Goal: Transaction & Acquisition: Obtain resource

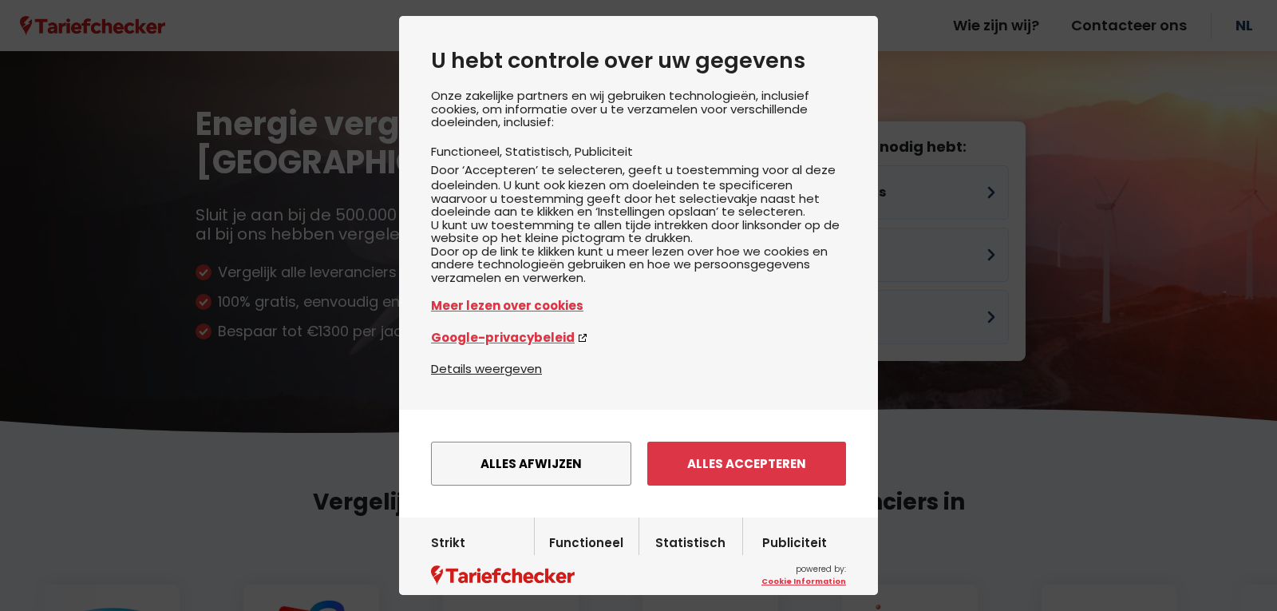
drag, startPoint x: 684, startPoint y: 507, endPoint x: 723, endPoint y: 452, distance: 67.5
click at [697, 485] on button "Alles accepteren" at bounding box center [746, 463] width 199 height 44
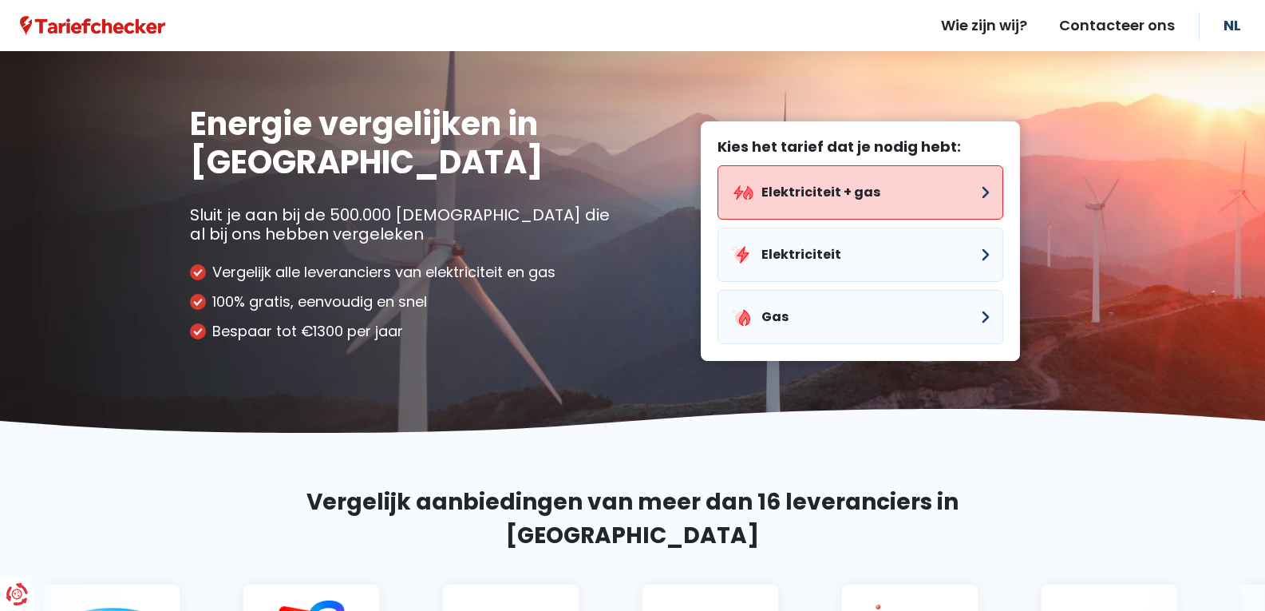
click at [843, 189] on button "Elektriciteit + gas" at bounding box center [861, 192] width 286 height 54
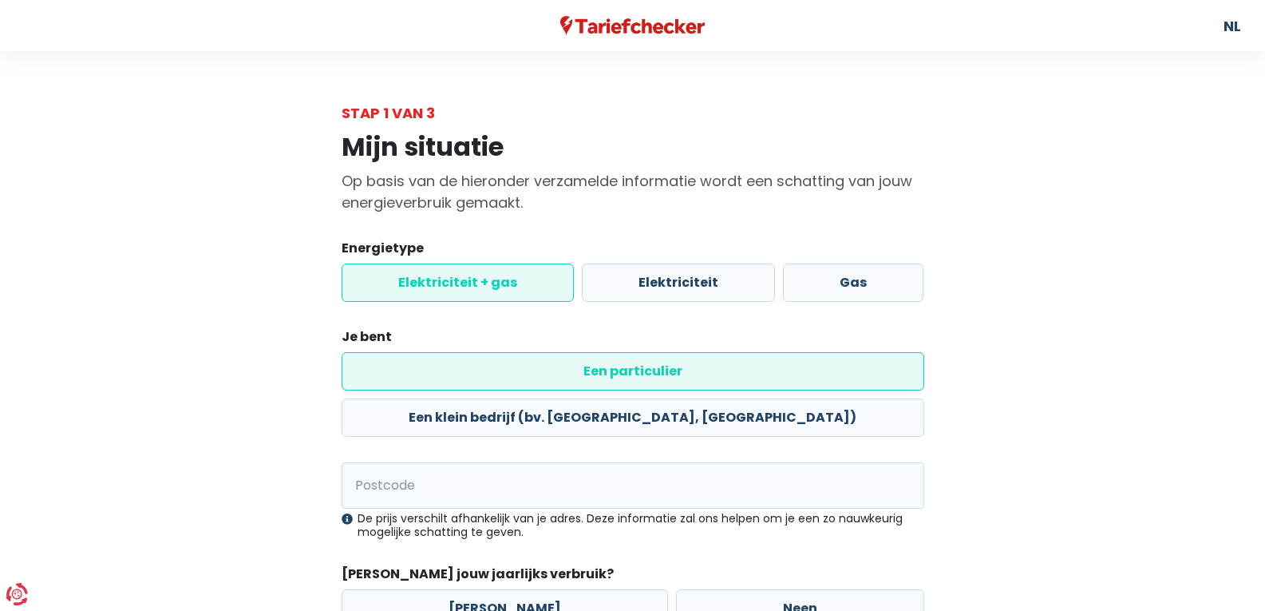
click at [492, 277] on label "Elektriciteit + gas" at bounding box center [458, 282] width 232 height 38
click at [492, 277] on input "Elektriciteit + gas" at bounding box center [458, 282] width 232 height 38
click at [421, 370] on label "Een particulier" at bounding box center [633, 371] width 583 height 38
click at [421, 370] on input "Een particulier" at bounding box center [633, 371] width 583 height 38
drag, startPoint x: 404, startPoint y: 435, endPoint x: 361, endPoint y: 435, distance: 43.1
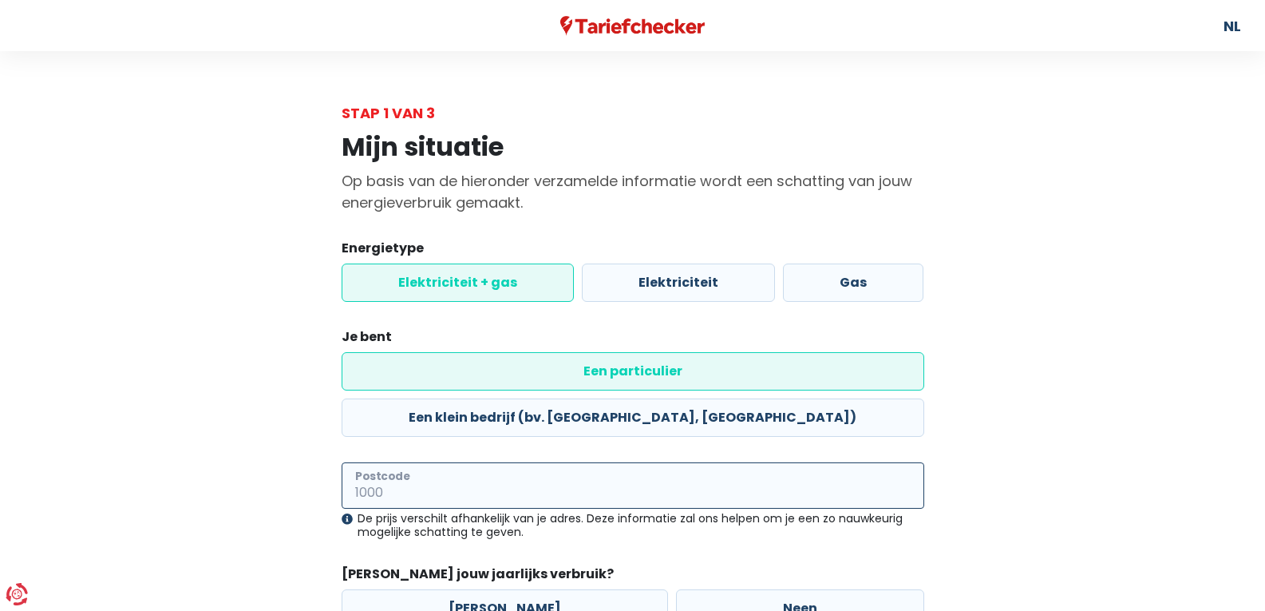
click at [402, 462] on input "Postcode" at bounding box center [633, 485] width 583 height 46
type input "8800"
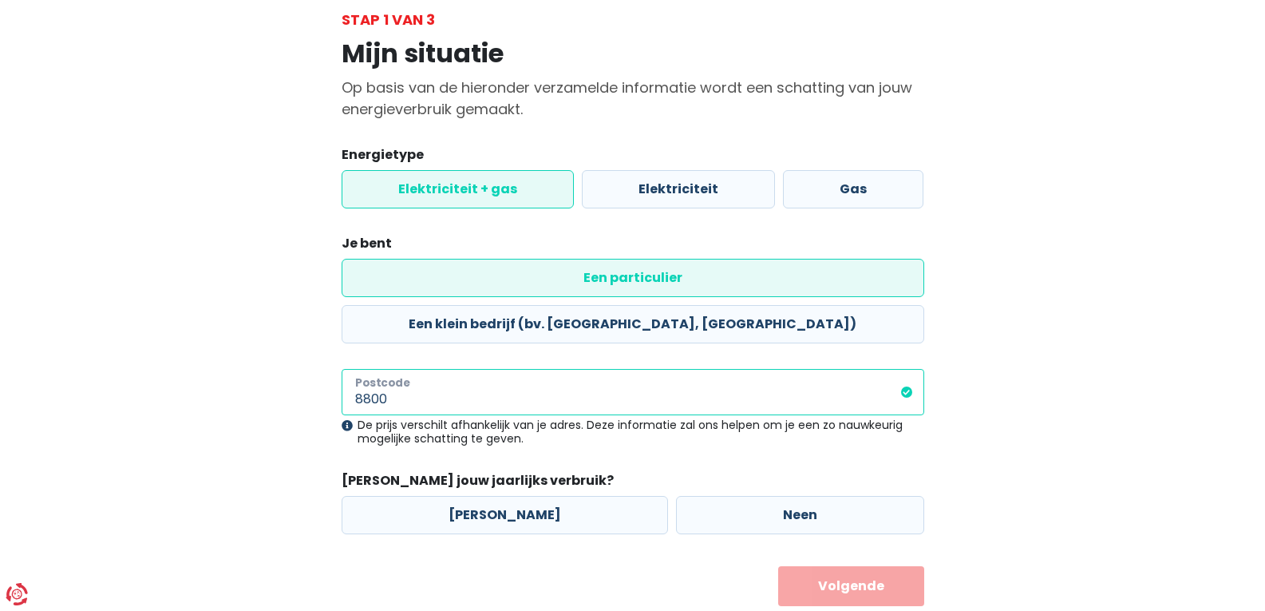
scroll to position [94, 0]
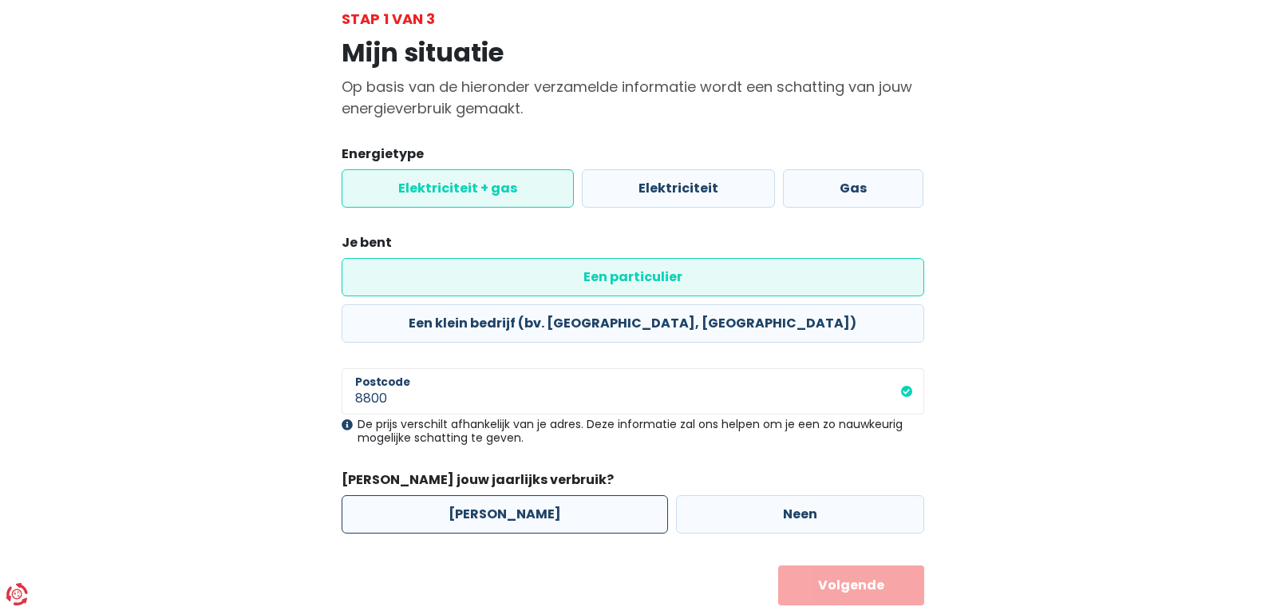
click at [484, 495] on label "[PERSON_NAME]" at bounding box center [505, 514] width 326 height 38
click at [484, 495] on input "[PERSON_NAME]" at bounding box center [505, 514] width 326 height 38
radio input "true"
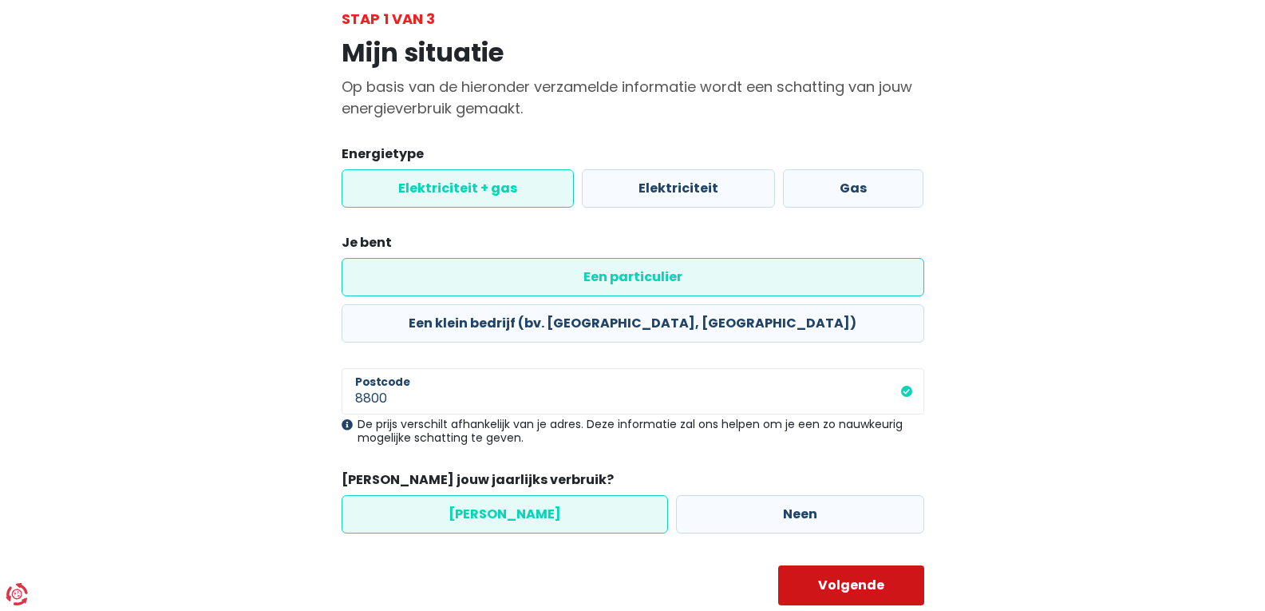
drag, startPoint x: 862, startPoint y: 536, endPoint x: 683, endPoint y: 489, distance: 184.9
click at [860, 565] on button "Volgende" at bounding box center [851, 585] width 146 height 40
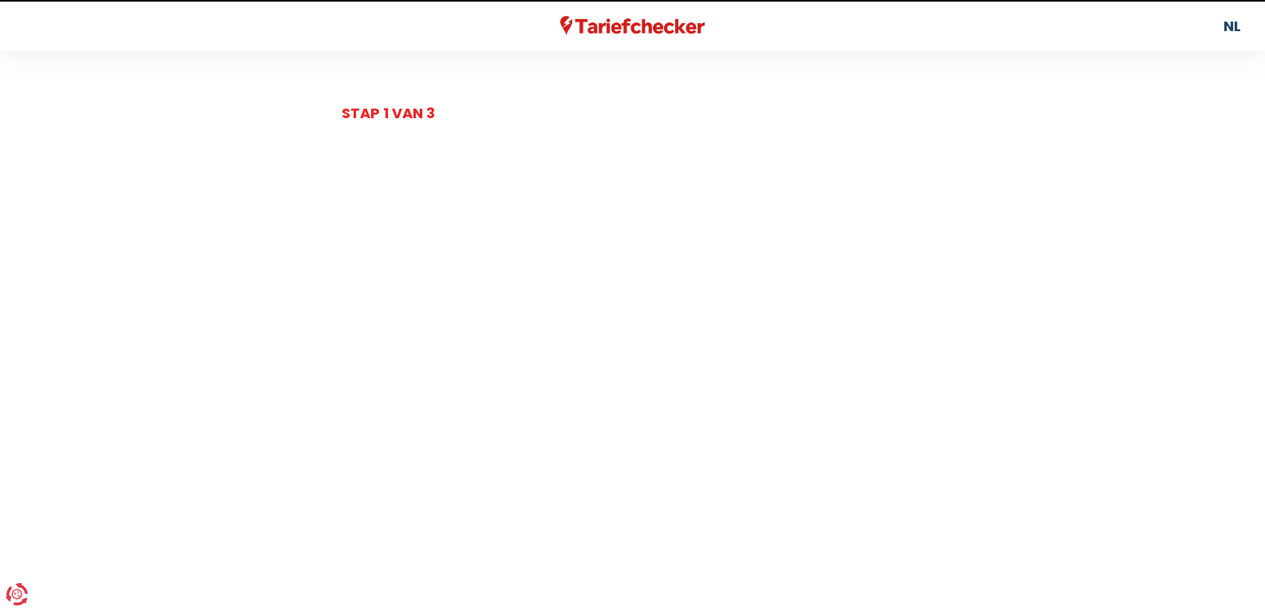
select select
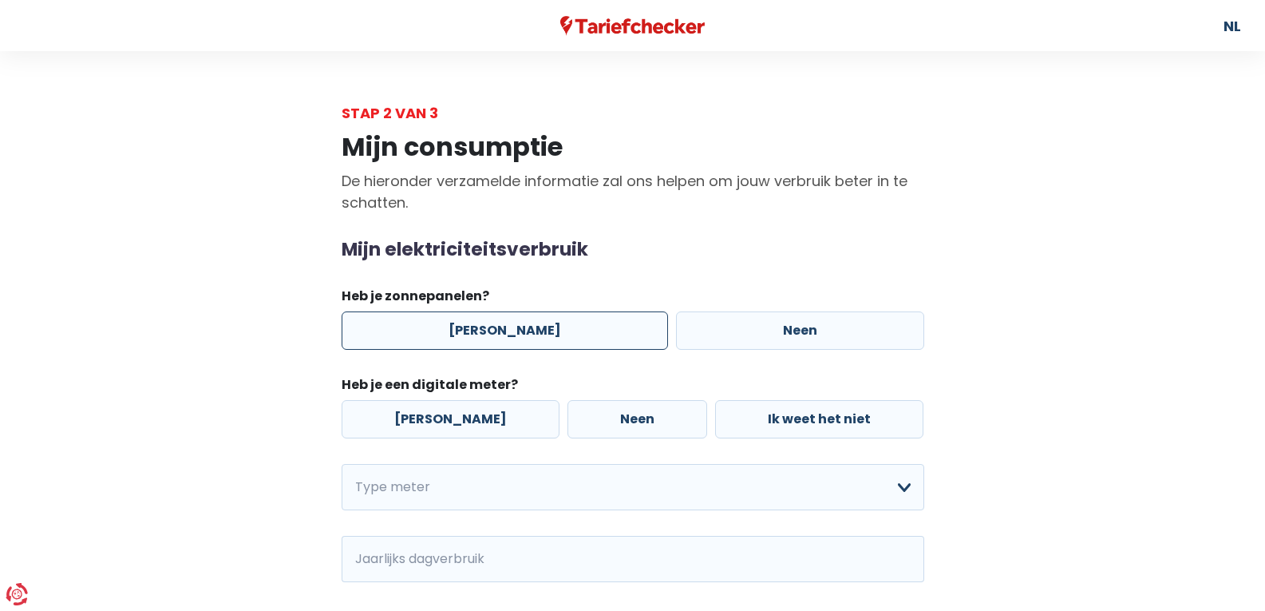
click at [476, 322] on label "[PERSON_NAME]" at bounding box center [505, 330] width 326 height 38
click at [476, 322] on input "[PERSON_NAME]" at bounding box center [505, 330] width 326 height 38
radio input "true"
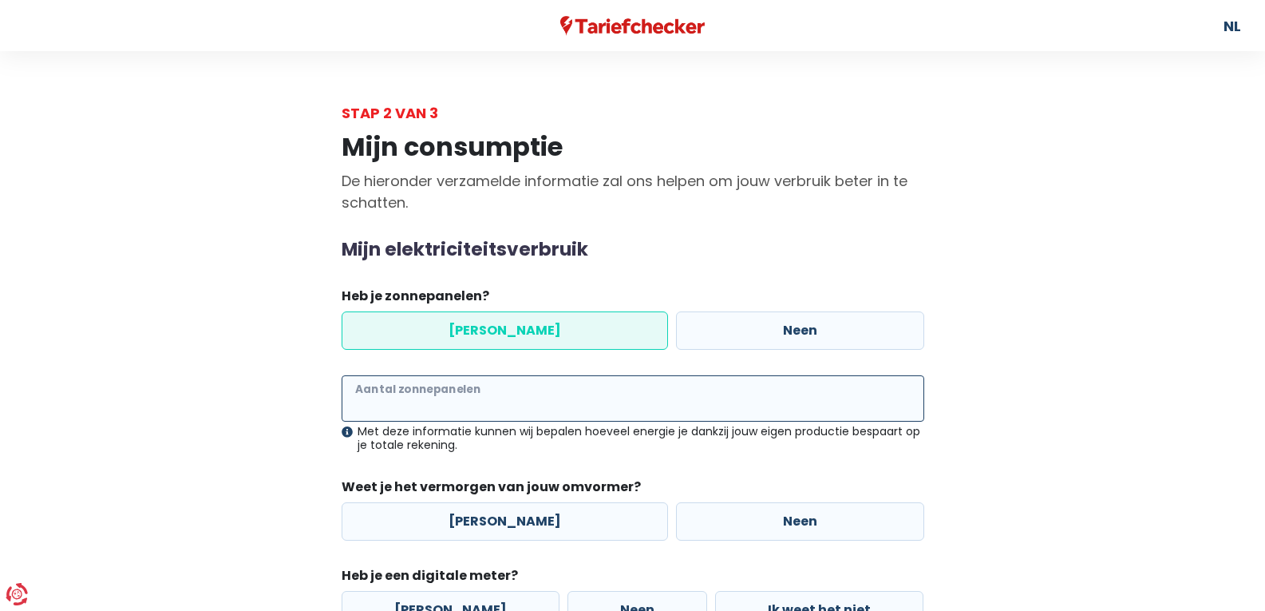
click at [389, 397] on input "Aantal zonnepanelen" at bounding box center [633, 398] width 583 height 46
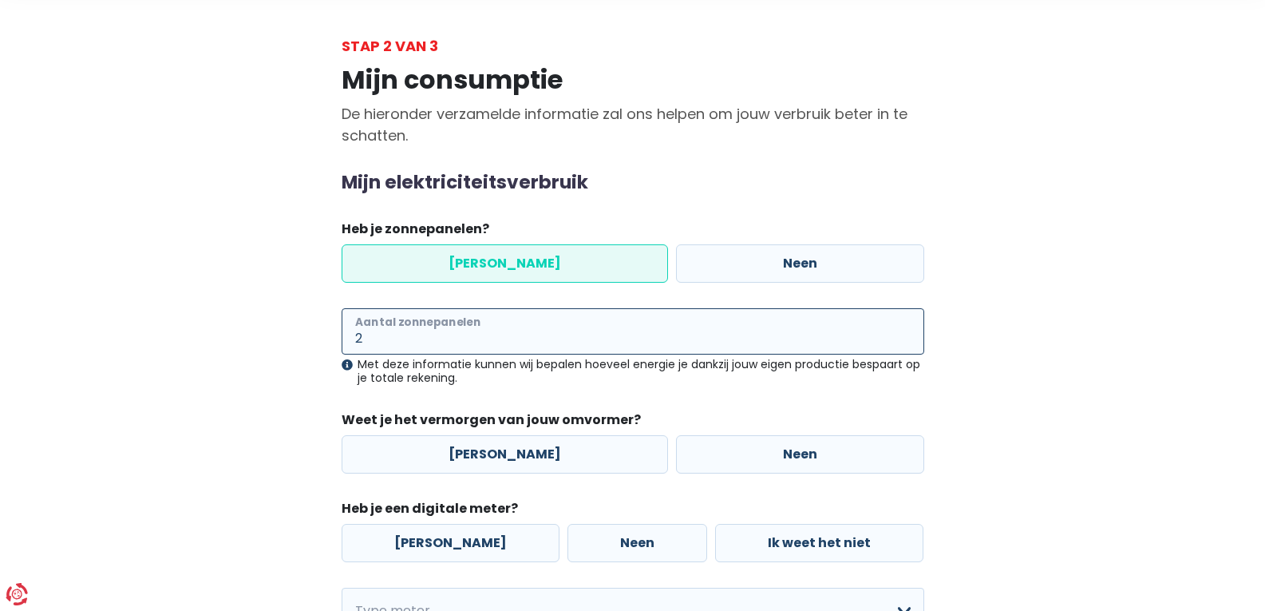
scroll to position [160, 0]
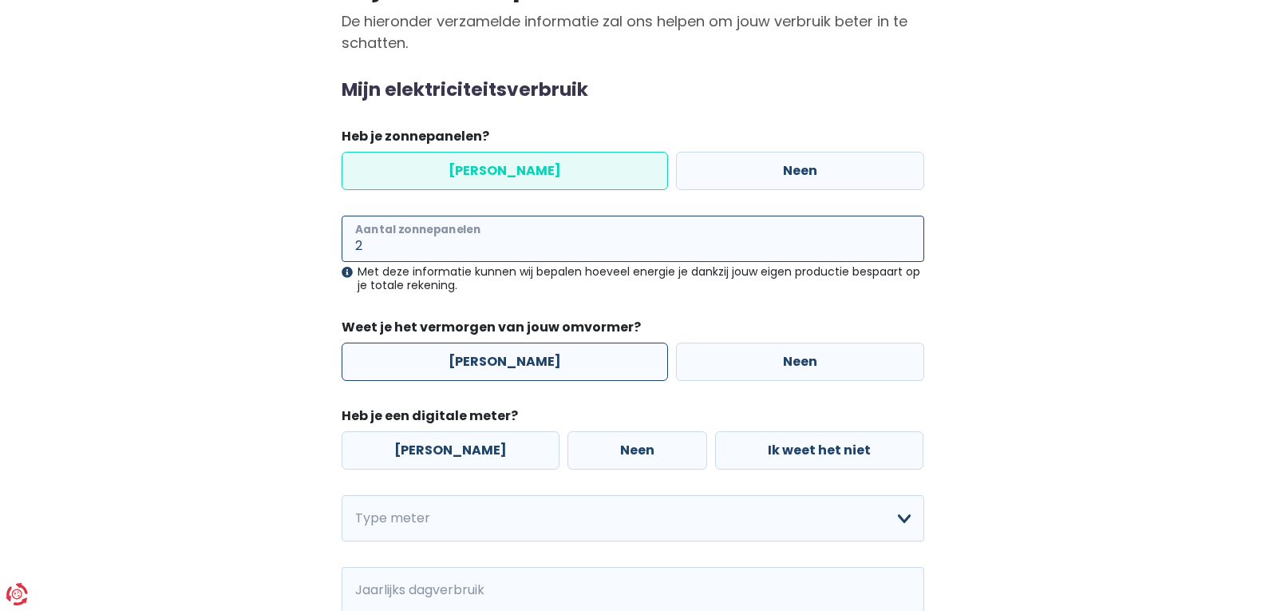
type input "2"
click at [528, 359] on label "[PERSON_NAME]" at bounding box center [505, 361] width 326 height 38
click at [528, 359] on input "[PERSON_NAME]" at bounding box center [505, 361] width 326 height 38
radio input "true"
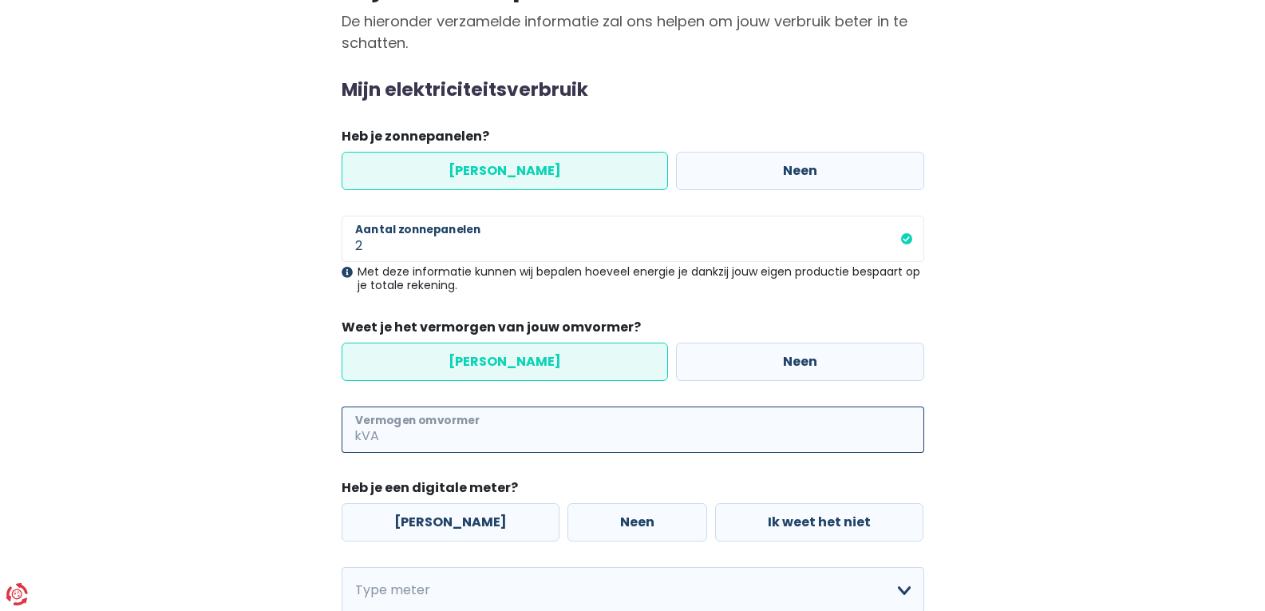
click at [394, 426] on input "Vermogen omvormer" at bounding box center [653, 429] width 542 height 46
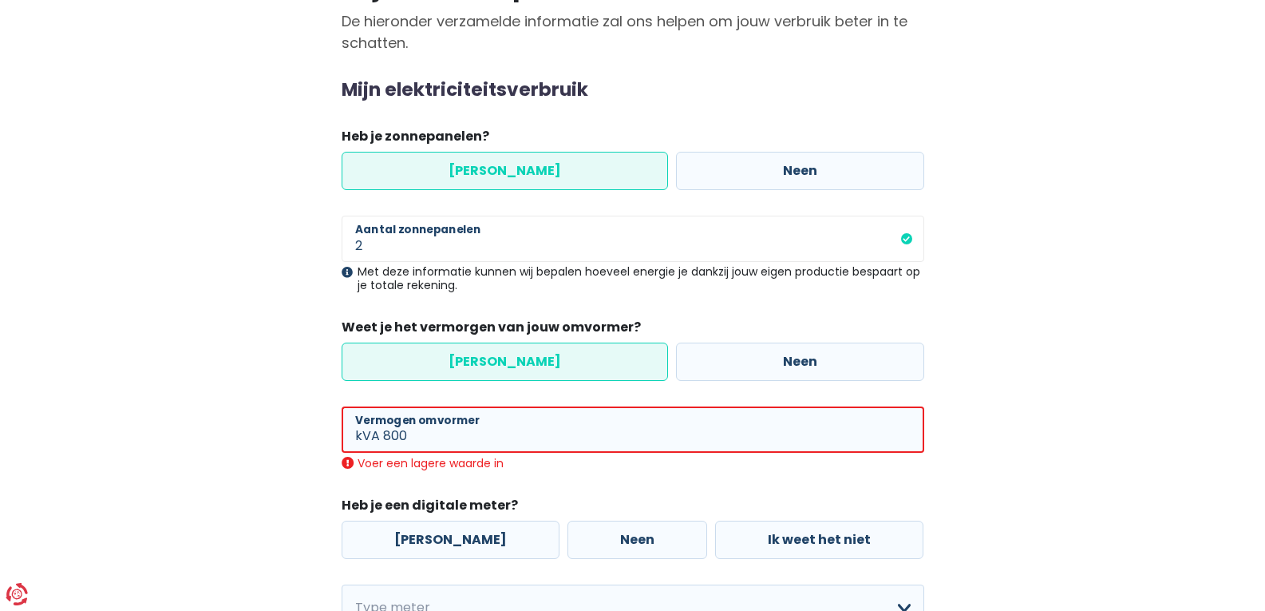
click at [275, 405] on div "Mijn consumptie De hieronder verzamelde informatie zal ons helpen om jouw verbr…" at bounding box center [633, 473] width 910 height 1018
click at [414, 440] on input "800" at bounding box center [653, 429] width 541 height 46
type input "8"
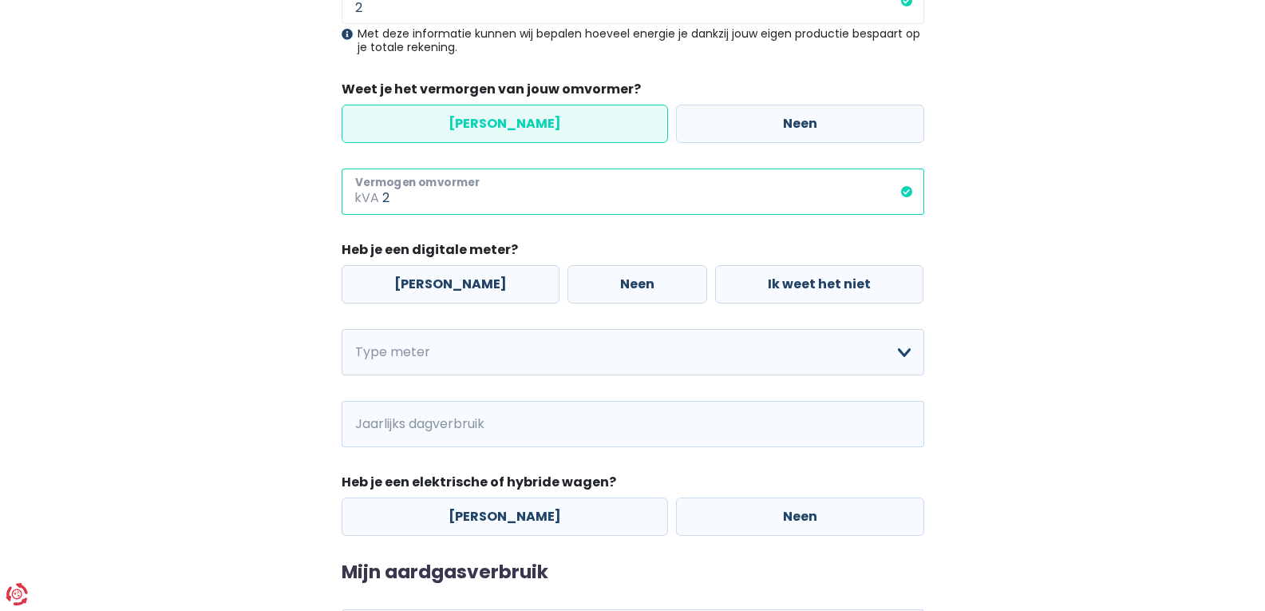
scroll to position [399, 0]
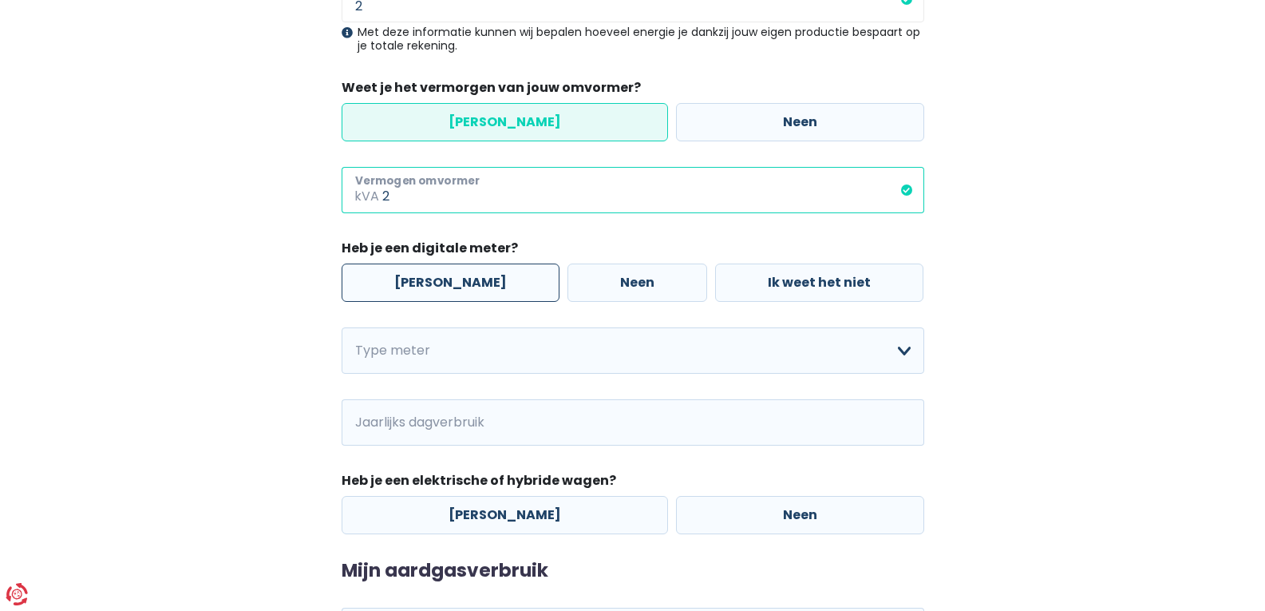
type input "2"
click at [425, 278] on label "[PERSON_NAME]" at bounding box center [451, 282] width 218 height 38
click at [425, 278] on input "[PERSON_NAME]" at bounding box center [451, 282] width 218 height 38
radio input "true"
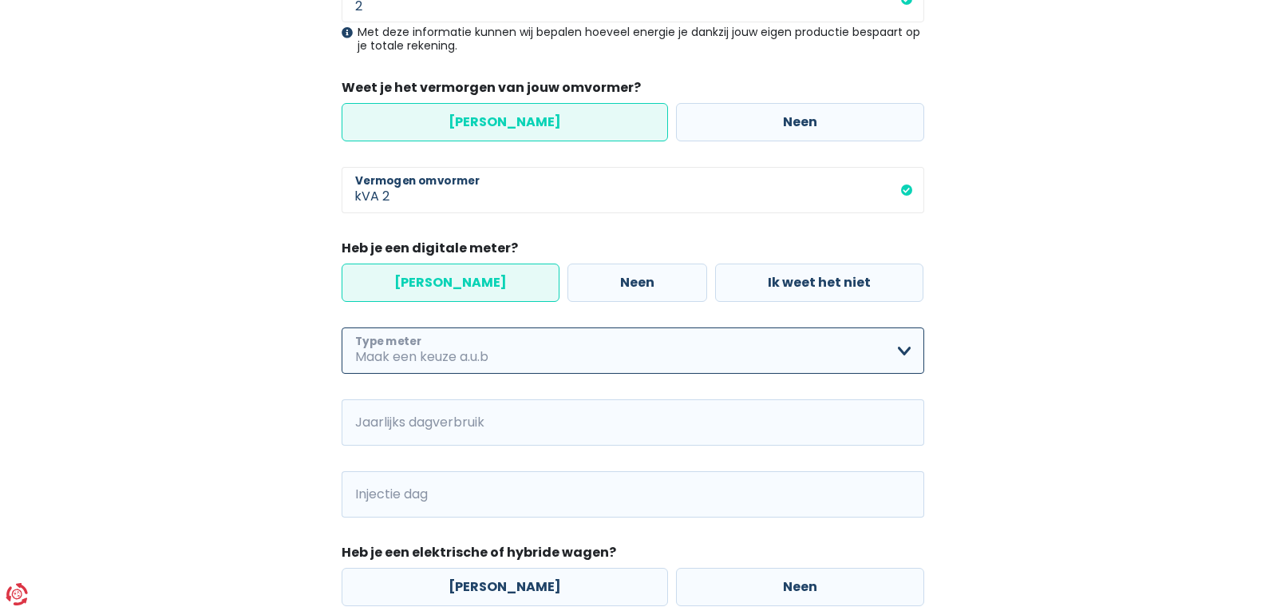
click at [908, 348] on select "Enkelvoudig Tweevoudig Enkelvoudig + uitsluitend nachttarief Tweevoudig + uitsl…" at bounding box center [633, 350] width 583 height 46
select select "day_night_bi_hourly"
click at [342, 327] on select "Enkelvoudig Tweevoudig Enkelvoudig + uitsluitend nachttarief Tweevoudig + uitsl…" at bounding box center [633, 350] width 583 height 46
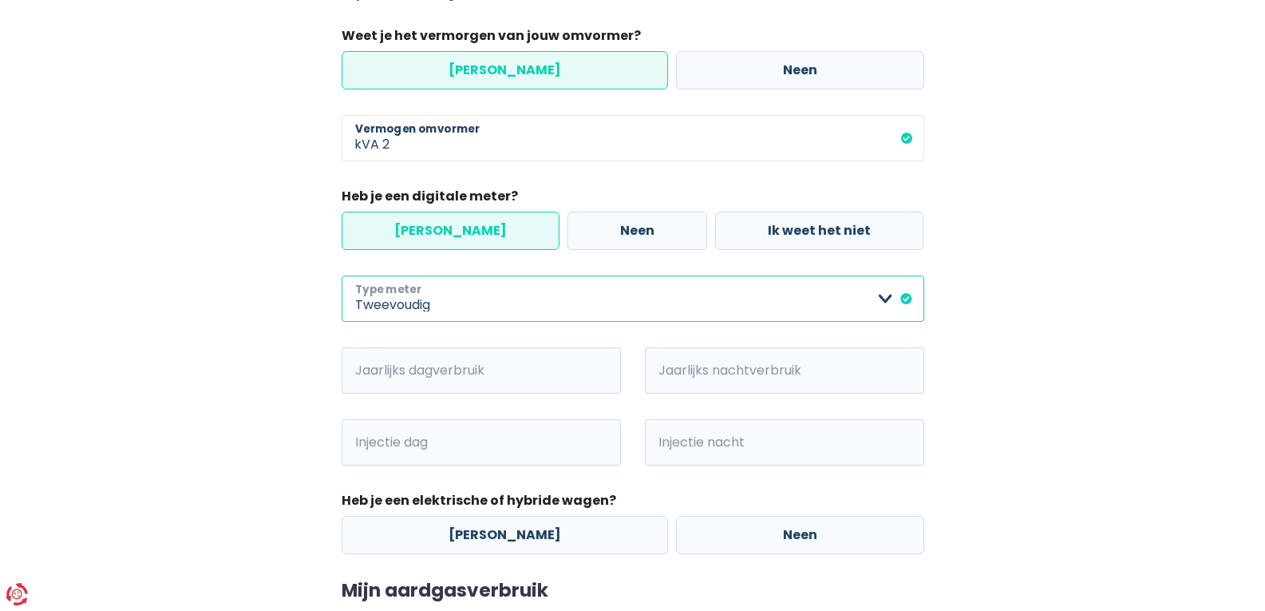
scroll to position [479, 0]
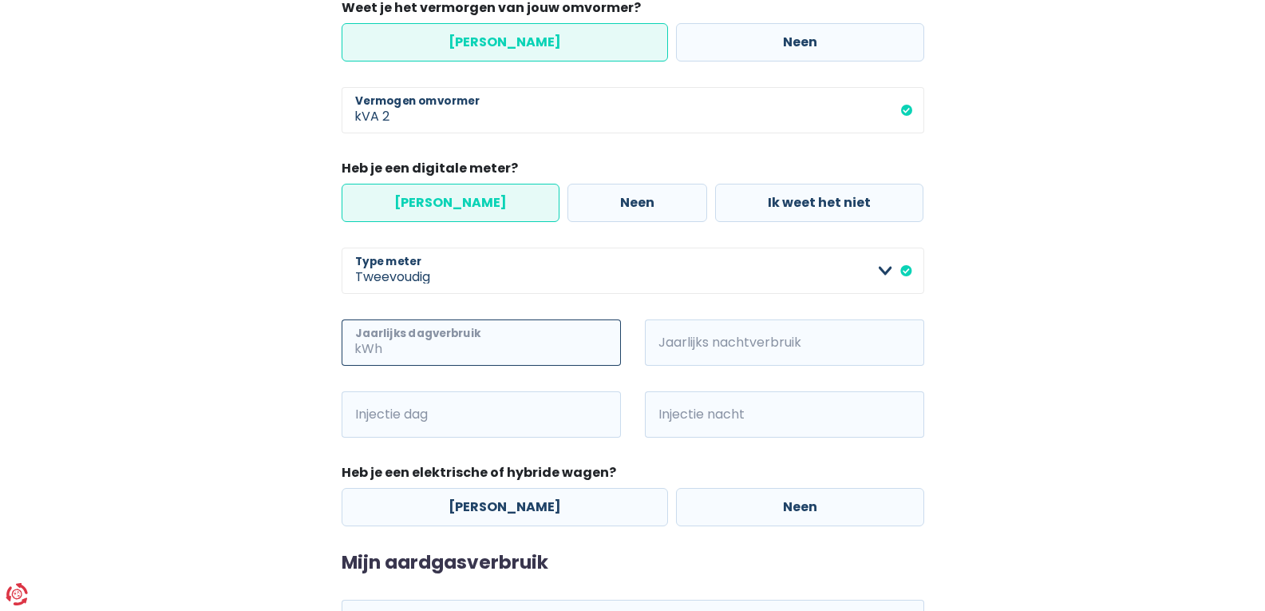
click at [461, 342] on input "Jaarlijks dagverbruik" at bounding box center [502, 342] width 235 height 46
type input "220"
click at [788, 343] on input "Jaarlijks nachtverbruik" at bounding box center [806, 342] width 235 height 46
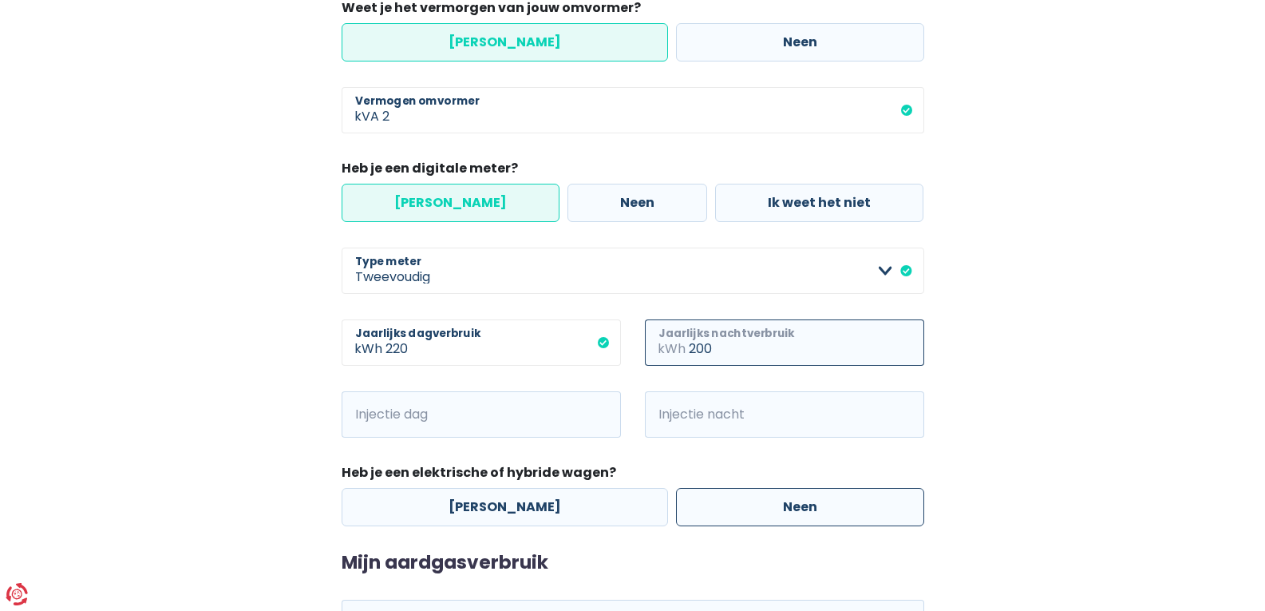
type input "200"
click at [785, 503] on label "Neen" at bounding box center [800, 507] width 248 height 38
click at [785, 503] on input "Neen" at bounding box center [800, 507] width 248 height 38
radio input "true"
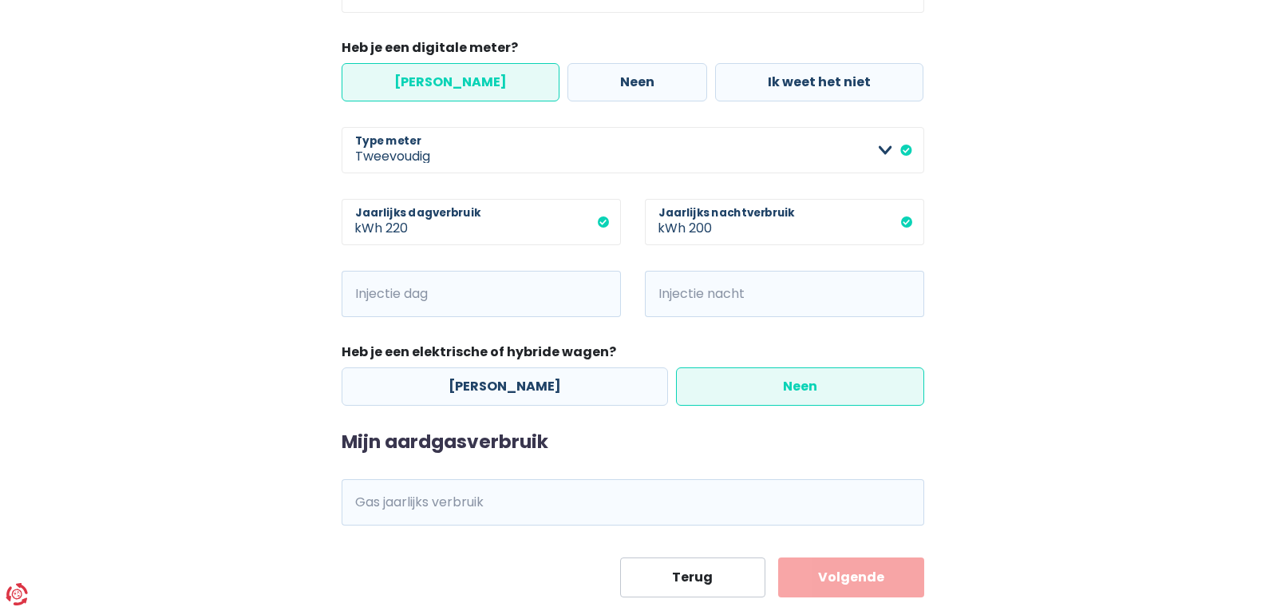
scroll to position [638, 0]
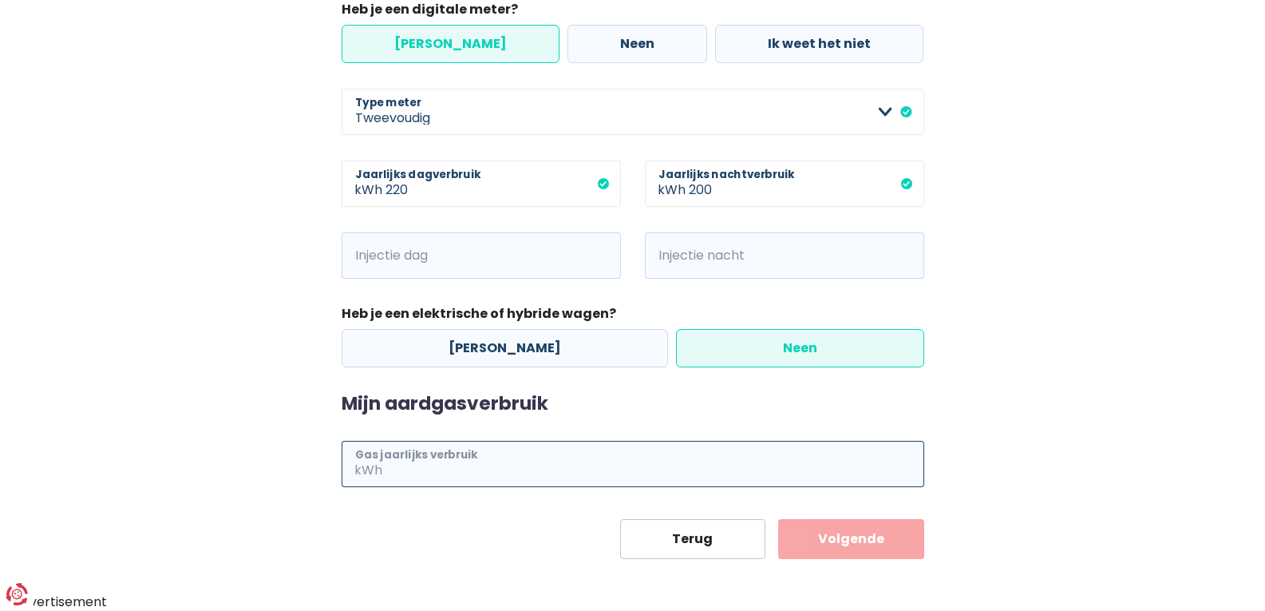
click at [396, 465] on input "Gas jaarlijks verbruik" at bounding box center [654, 464] width 539 height 46
type input "1300"
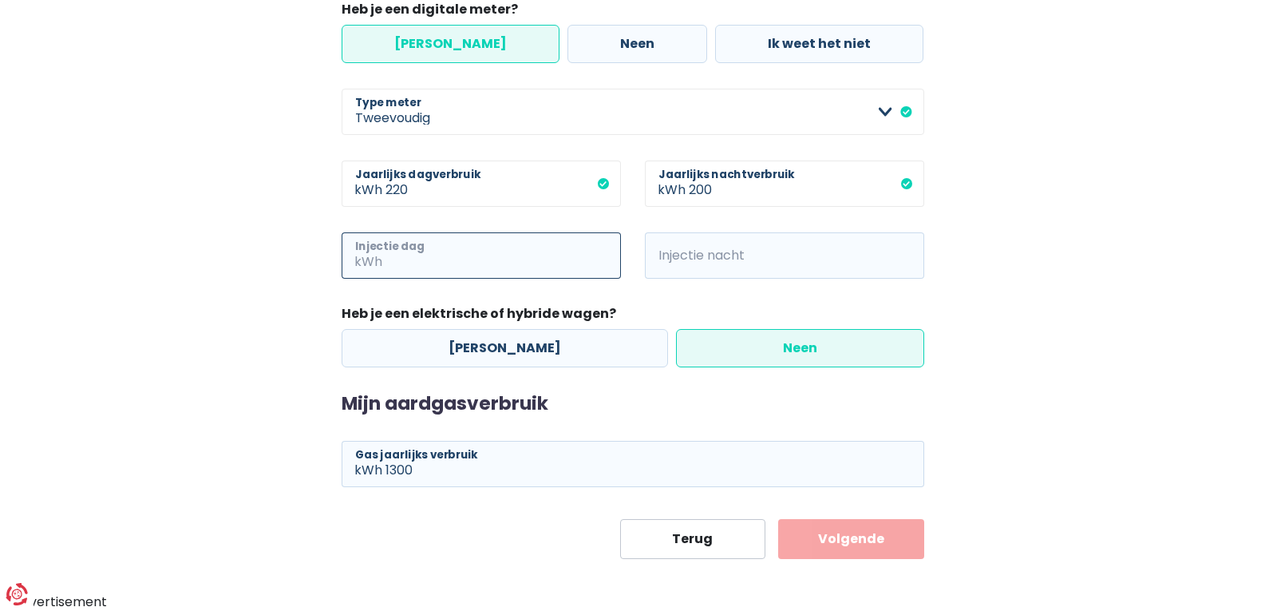
click at [450, 250] on input "Injectie dag" at bounding box center [502, 255] width 235 height 46
type input "1"
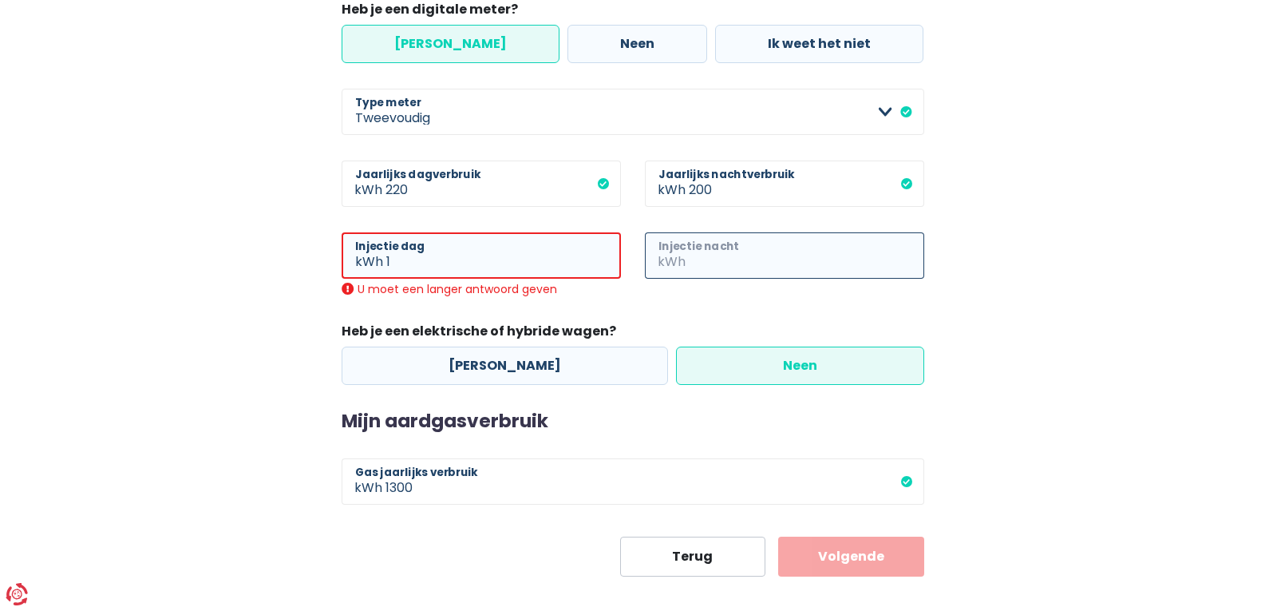
click at [710, 257] on input "Injectie nacht" at bounding box center [806, 255] width 235 height 46
type input "2"
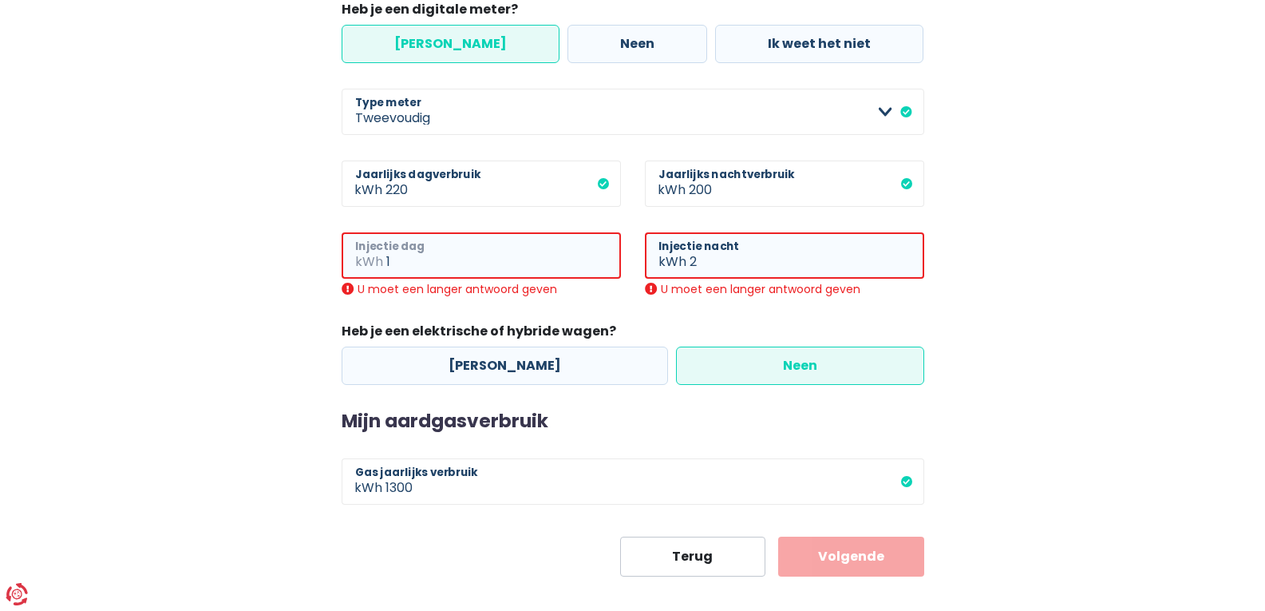
click at [399, 267] on input "1" at bounding box center [503, 255] width 235 height 46
type input "3"
click at [86, 500] on main "Stap 2 van 3 Mijn consumptie De hieronder verzamelde informatie zal ons helpen …" at bounding box center [632, 20] width 1265 height 1112
click at [411, 257] on input "3" at bounding box center [503, 255] width 235 height 46
type input "2"
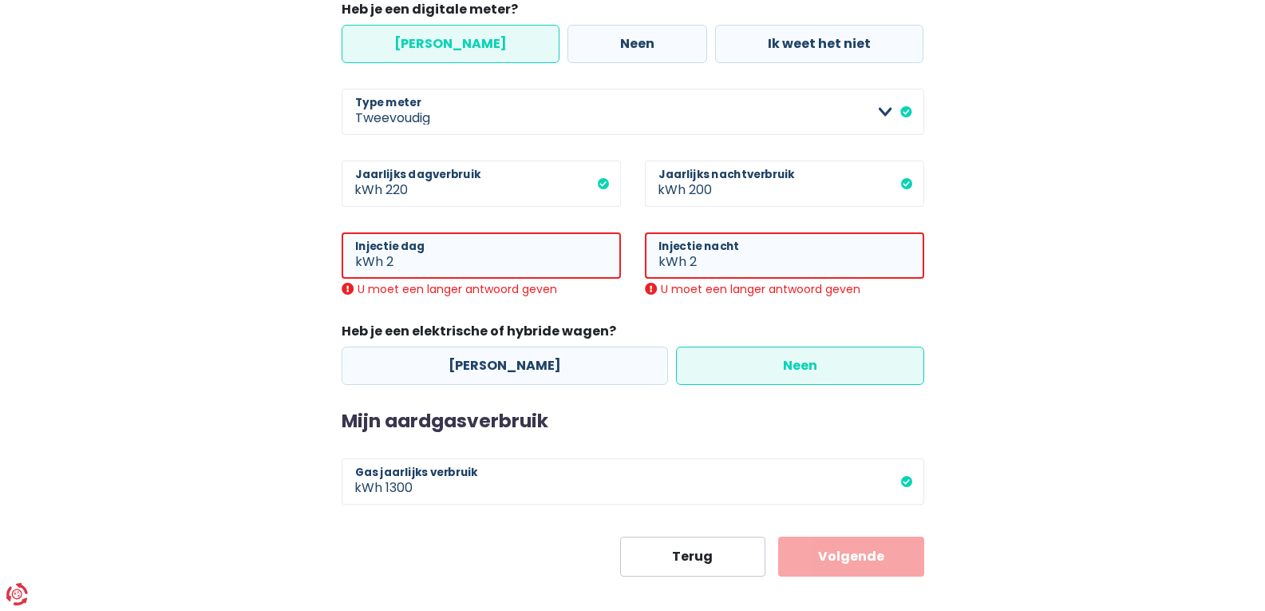
drag, startPoint x: 267, startPoint y: 342, endPoint x: 283, endPoint y: 343, distance: 16.0
click at [282, 343] on div "Mijn consumptie De hieronder verzamelde informatie zal ons helpen om jouw verbr…" at bounding box center [633, 31] width 910 height 1090
click at [390, 260] on input "2" at bounding box center [503, 255] width 235 height 46
type input "1"
drag, startPoint x: 276, startPoint y: 305, endPoint x: 295, endPoint y: 301, distance: 19.6
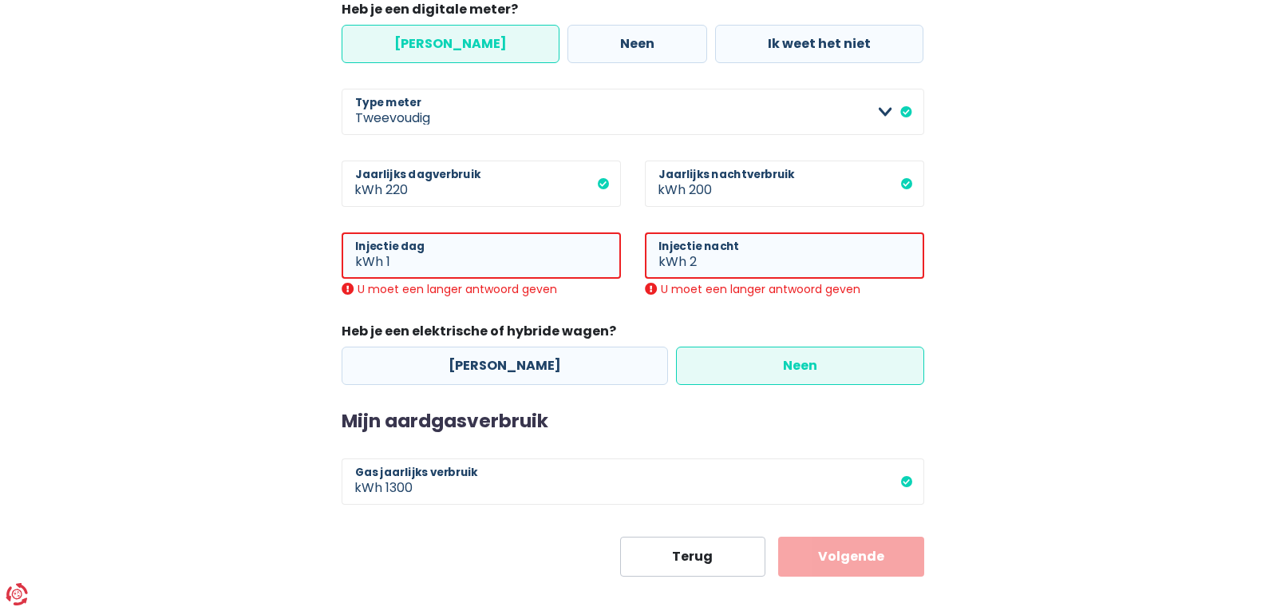
click at [285, 303] on div "Mijn consumptie De hieronder verzamelde informatie zal ons helpen om jouw verbr…" at bounding box center [633, 31] width 910 height 1090
click at [706, 263] on input "2" at bounding box center [807, 255] width 235 height 46
type input "1"
click at [271, 410] on div "Mijn consumptie De hieronder verzamelde informatie zal ons helpen om jouw verbr…" at bounding box center [633, 31] width 910 height 1090
click at [392, 266] on input "1" at bounding box center [503, 255] width 235 height 46
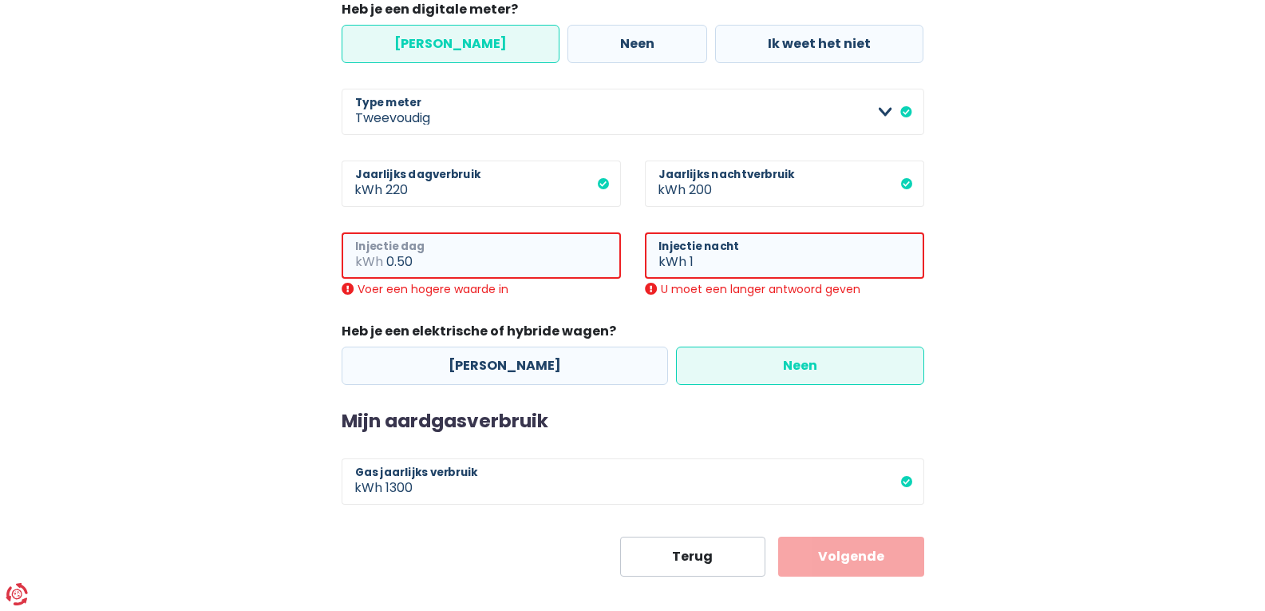
type input "0.50"
drag, startPoint x: 120, startPoint y: 231, endPoint x: 137, endPoint y: 239, distance: 19.3
click at [136, 239] on main "Stap 2 van 3 Mijn consumptie De hieronder verzamelde informatie zal ons helpen …" at bounding box center [632, 20] width 1265 height 1112
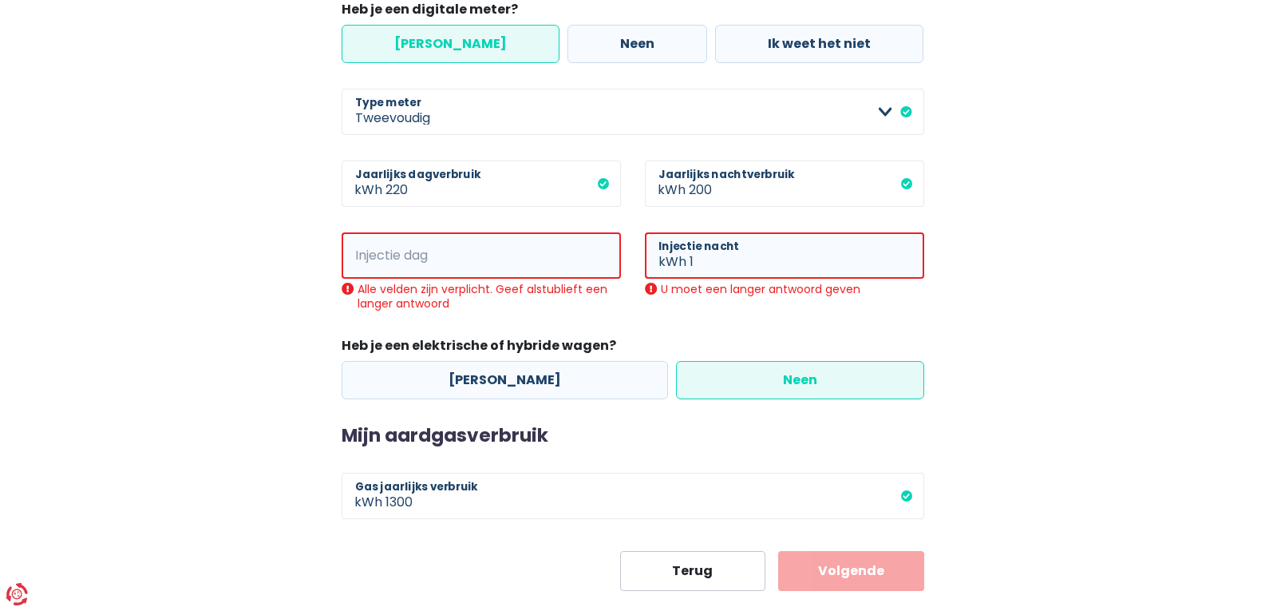
click at [344, 287] on div "Alle velden zijn verplicht. Geef alstublieft een langer antwoord" at bounding box center [481, 296] width 279 height 29
click at [350, 286] on div "Alle velden zijn verplicht. Geef alstublieft een langer antwoord" at bounding box center [481, 296] width 279 height 29
click at [457, 255] on input "Injectie dag" at bounding box center [503, 255] width 235 height 46
click at [726, 273] on input "1" at bounding box center [807, 255] width 235 height 46
type input "0"
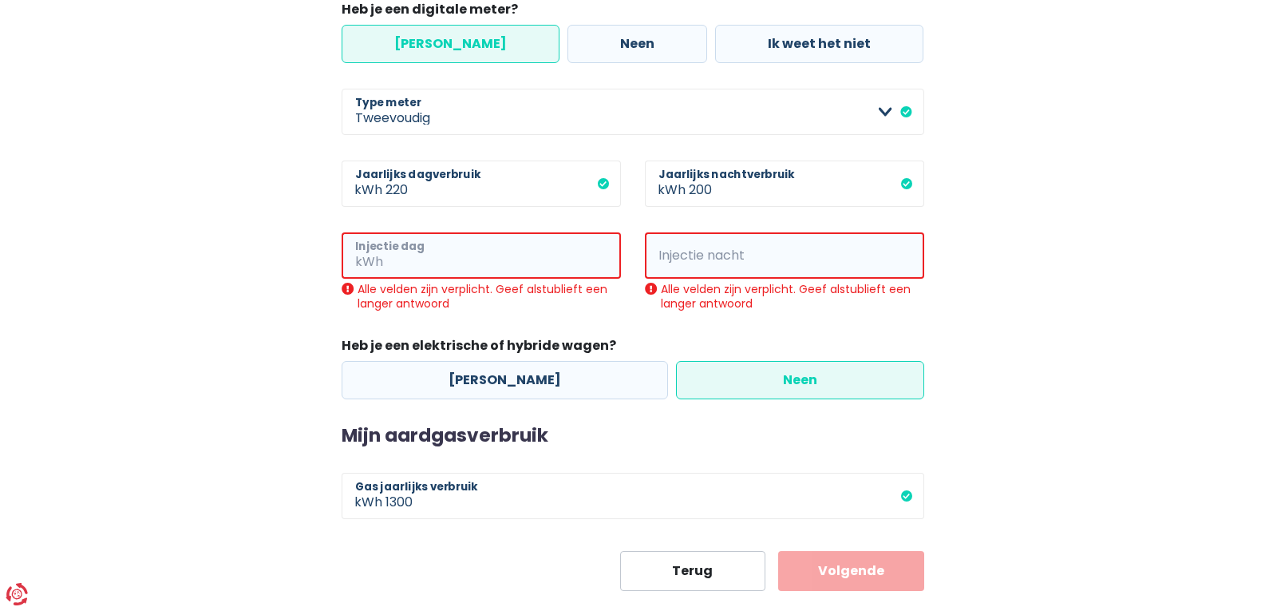
click at [434, 263] on input "Injectie dag" at bounding box center [503, 255] width 235 height 46
type input "0"
click at [2, 248] on main "Stap 2 van 3 Mijn consumptie De hieronder verzamelde informatie zal ons helpen …" at bounding box center [632, 27] width 1265 height 1126
drag, startPoint x: 243, startPoint y: 176, endPoint x: 260, endPoint y: 179, distance: 17.1
click at [260, 179] on div "Mijn consumptie De hieronder verzamelde informatie zal ons helpen om jouw verbr…" at bounding box center [633, 38] width 910 height 1105
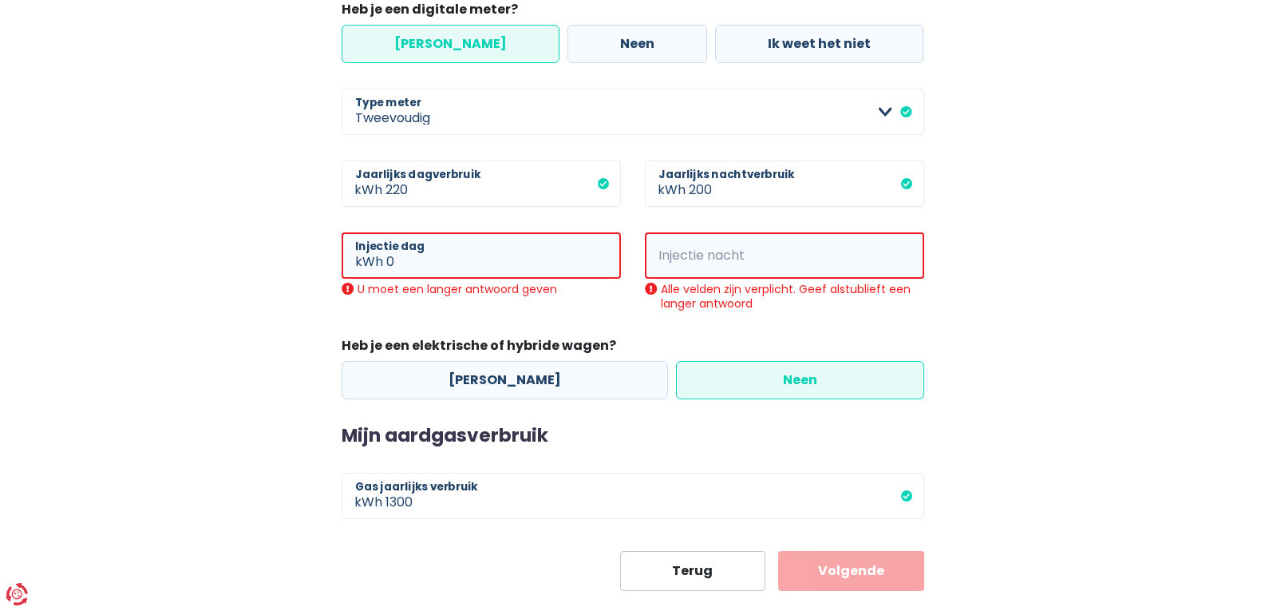
scroll to position [670, 0]
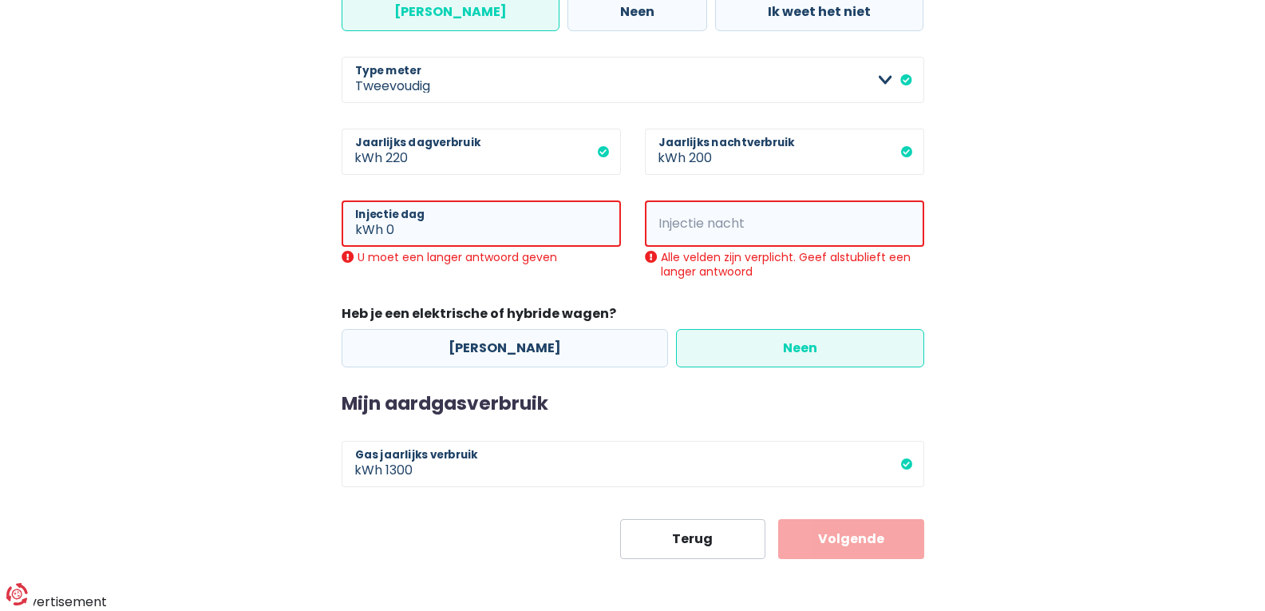
click at [884, 527] on button "Volgende" at bounding box center [851, 539] width 146 height 40
click at [601, 152] on input "220" at bounding box center [502, 151] width 235 height 46
drag, startPoint x: 152, startPoint y: 231, endPoint x: 176, endPoint y: 239, distance: 25.2
click at [413, 231] on input "0" at bounding box center [503, 223] width 235 height 46
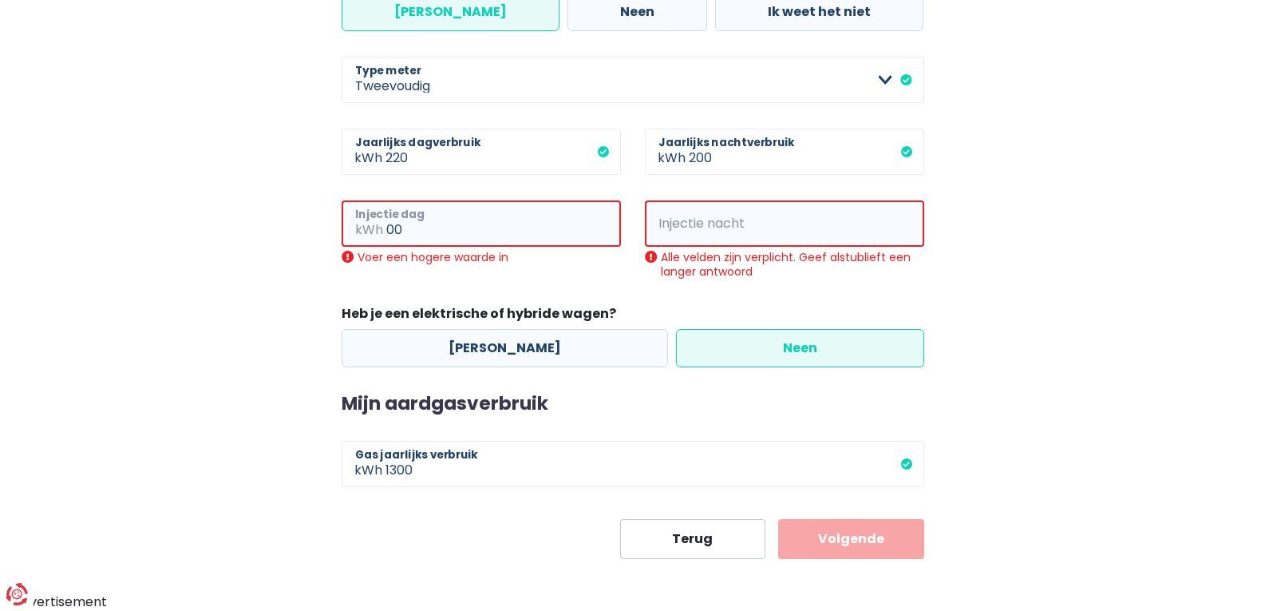
type input "0"
drag, startPoint x: 204, startPoint y: 259, endPoint x: 235, endPoint y: 263, distance: 31.3
click at [215, 262] on div "Mijn consumptie De hieronder verzamelde informatie zal ons helpen om jouw verbr…" at bounding box center [633, 6] width 910 height 1105
click at [743, 235] on input "Injectie nacht" at bounding box center [807, 223] width 235 height 46
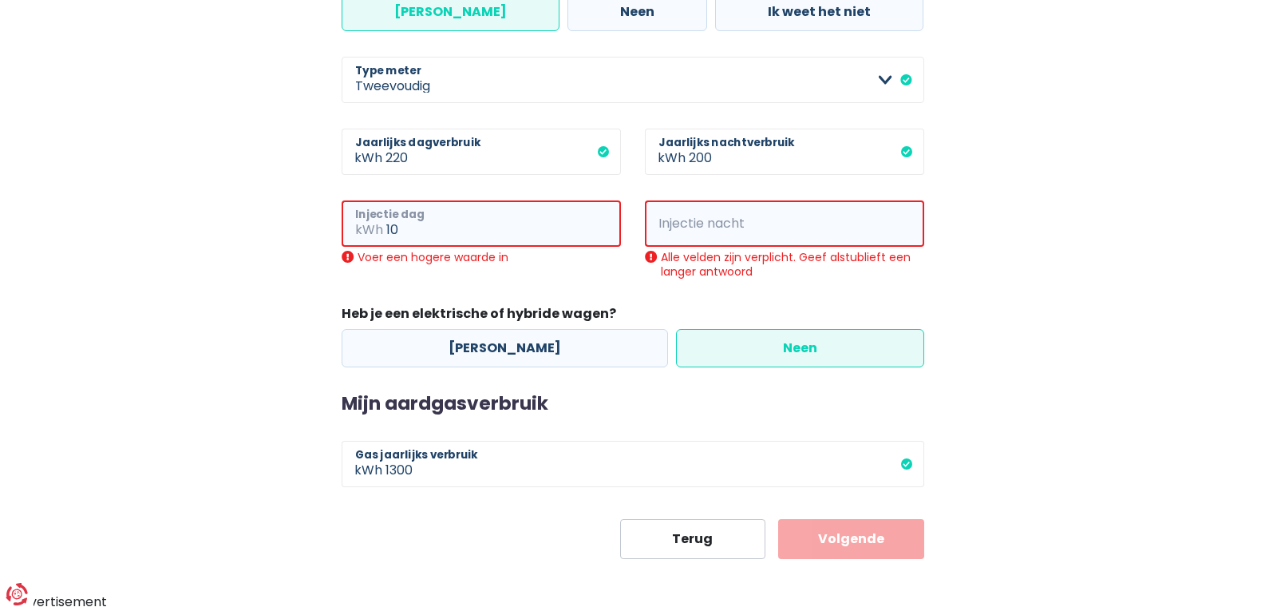
click at [410, 235] on input "10" at bounding box center [503, 223] width 235 height 46
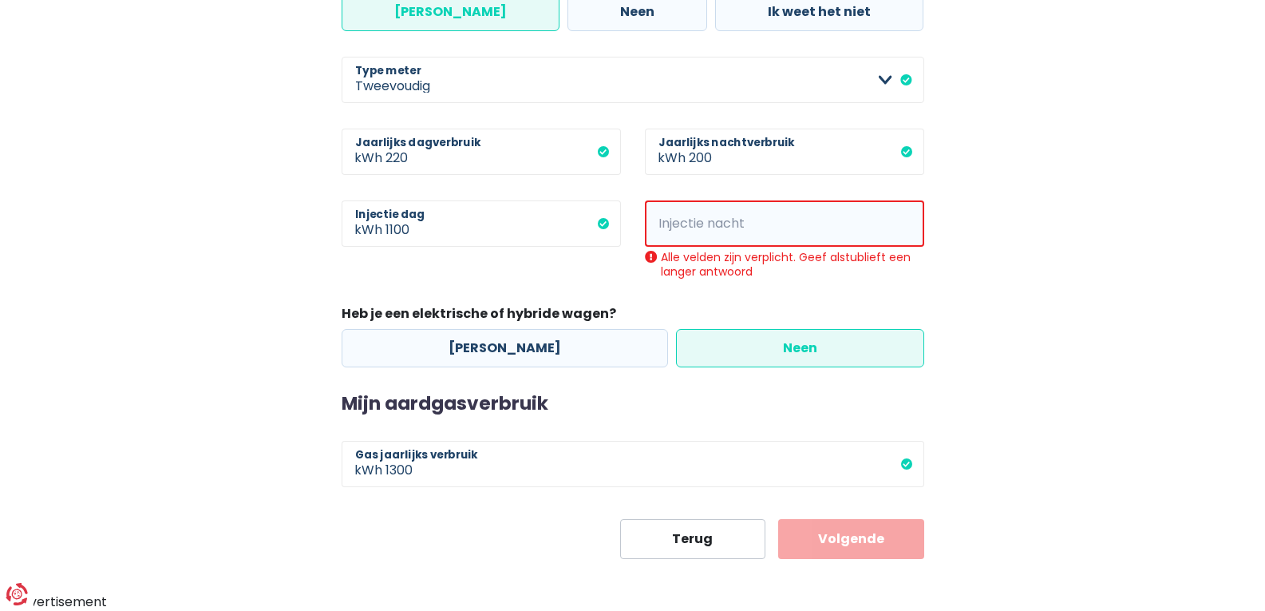
drag, startPoint x: 325, startPoint y: 322, endPoint x: 303, endPoint y: 314, distance: 23.3
click at [324, 321] on div "Mijn consumptie De hieronder verzamelde informatie zal ons helpen om jouw verbr…" at bounding box center [633, 6] width 910 height 1105
click at [421, 225] on input "1100" at bounding box center [502, 223] width 235 height 46
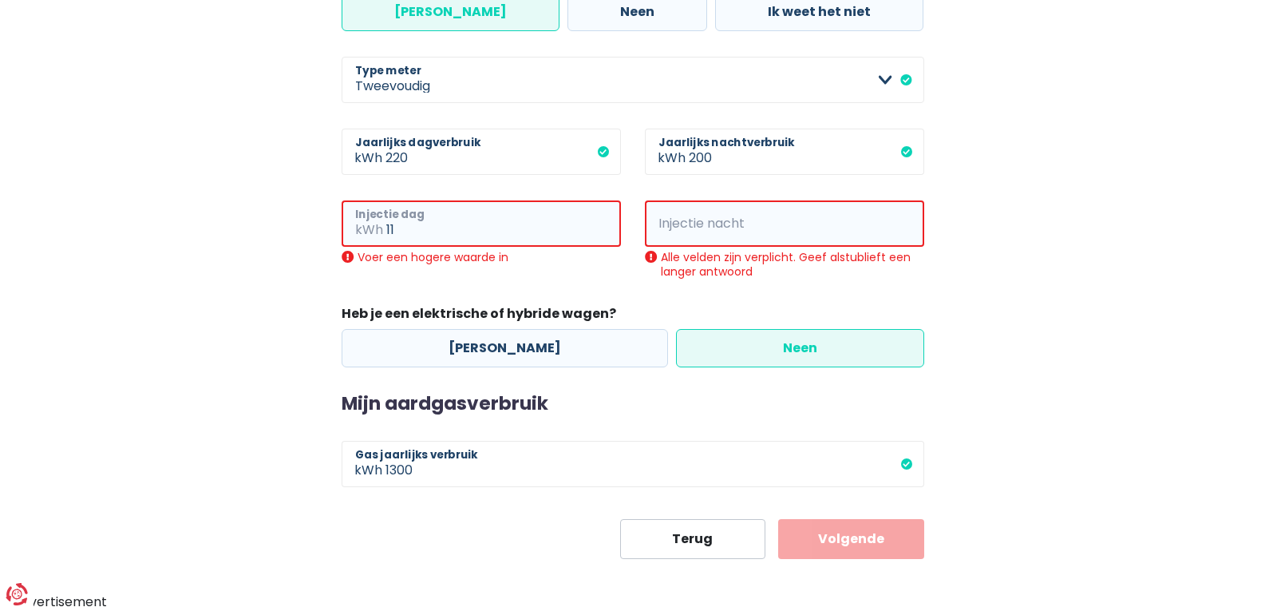
type input "1"
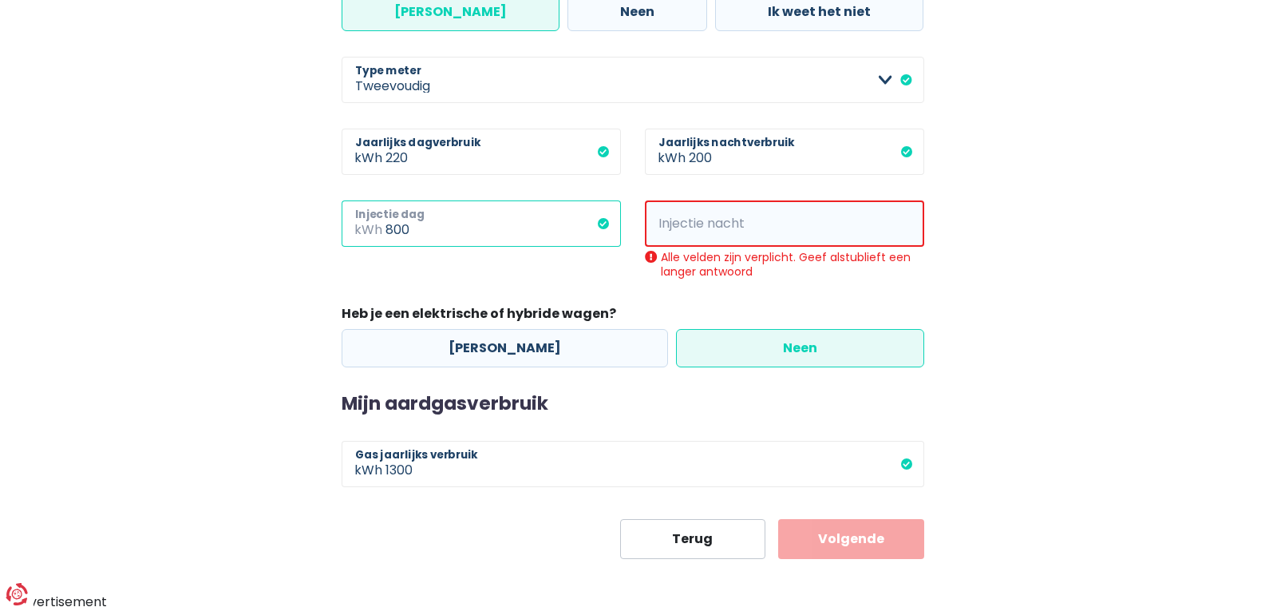
type input "800"
click at [715, 234] on input "Injectie nacht" at bounding box center [807, 223] width 235 height 46
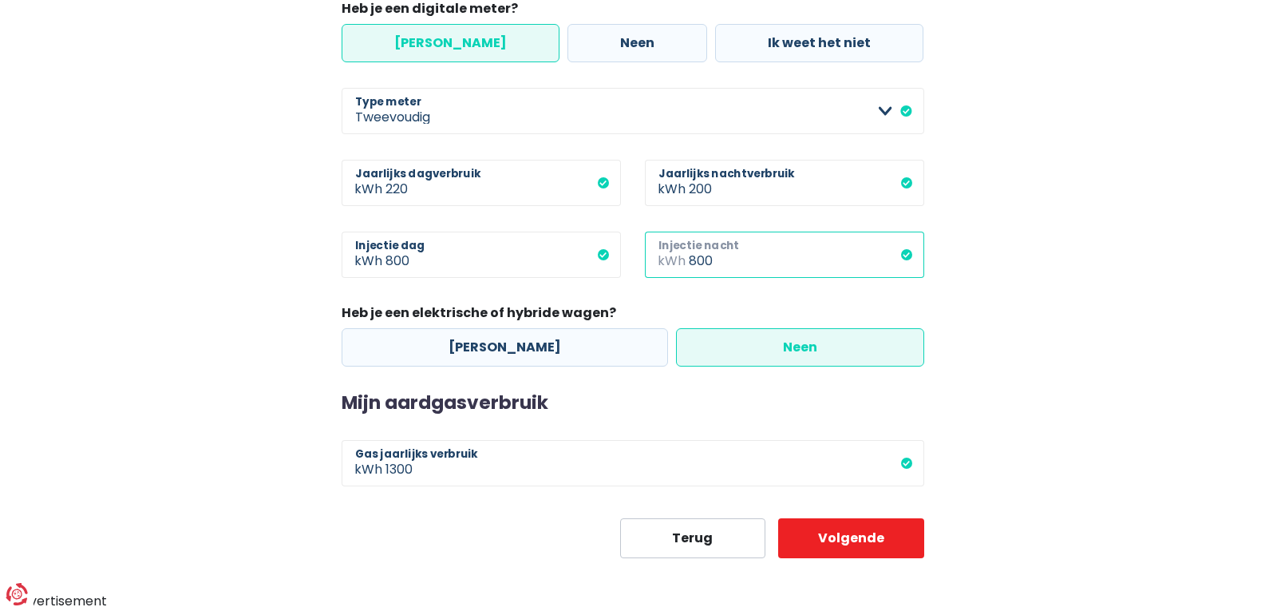
scroll to position [638, 0]
type input "800"
click at [304, 323] on div "Mijn consumptie De hieronder verzamelde informatie zal ons helpen om jouw verbr…" at bounding box center [633, 22] width 910 height 1073
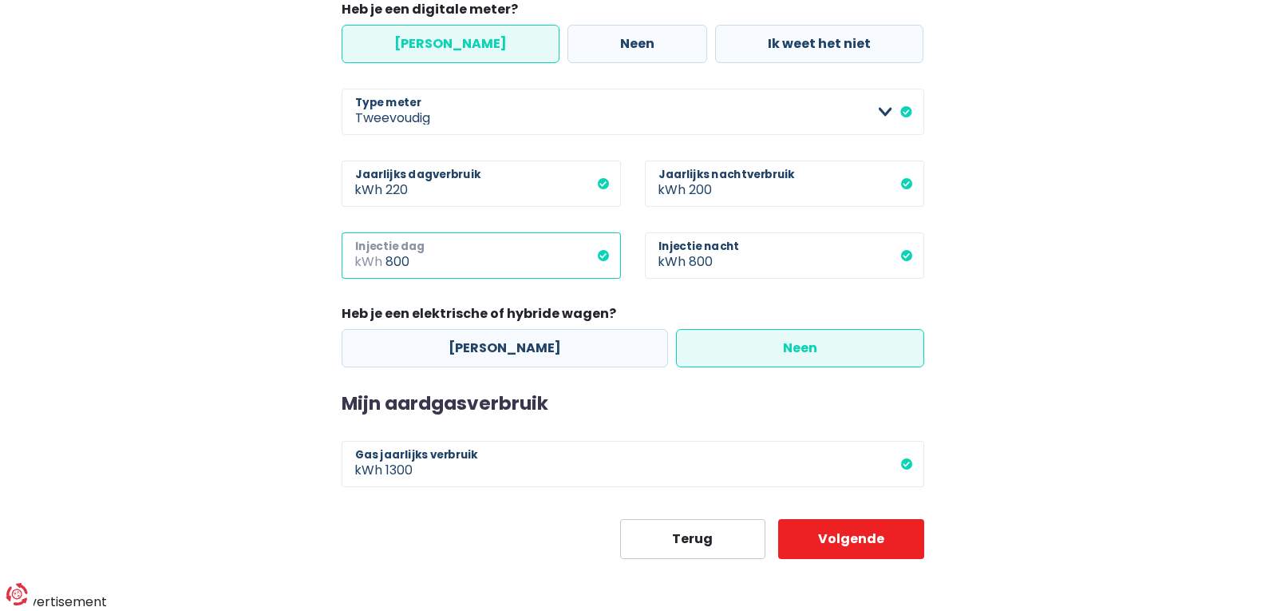
click at [428, 263] on input "800" at bounding box center [502, 255] width 235 height 46
type input "8"
type input "100"
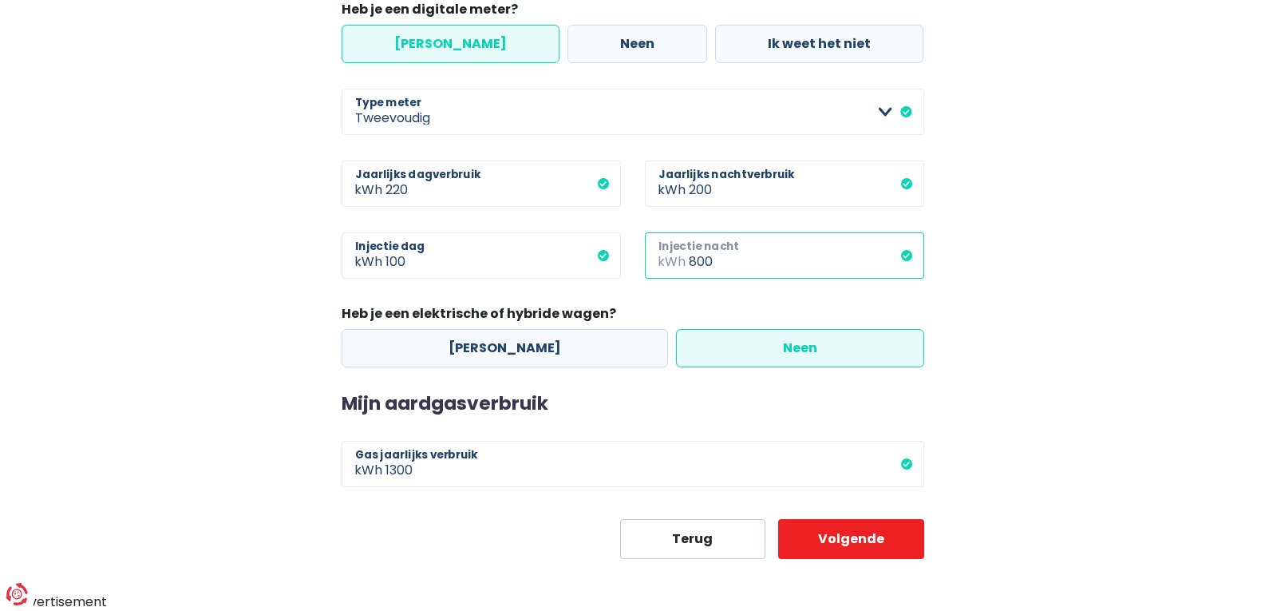
click at [693, 260] on input "800" at bounding box center [806, 255] width 235 height 46
type input "100"
drag, startPoint x: 85, startPoint y: 358, endPoint x: 373, endPoint y: 426, distance: 296.0
click at [111, 367] on main "Stap 2 van 3 Mijn consumptie De hieronder verzamelde informatie zal ons helpen …" at bounding box center [632, 11] width 1265 height 1094
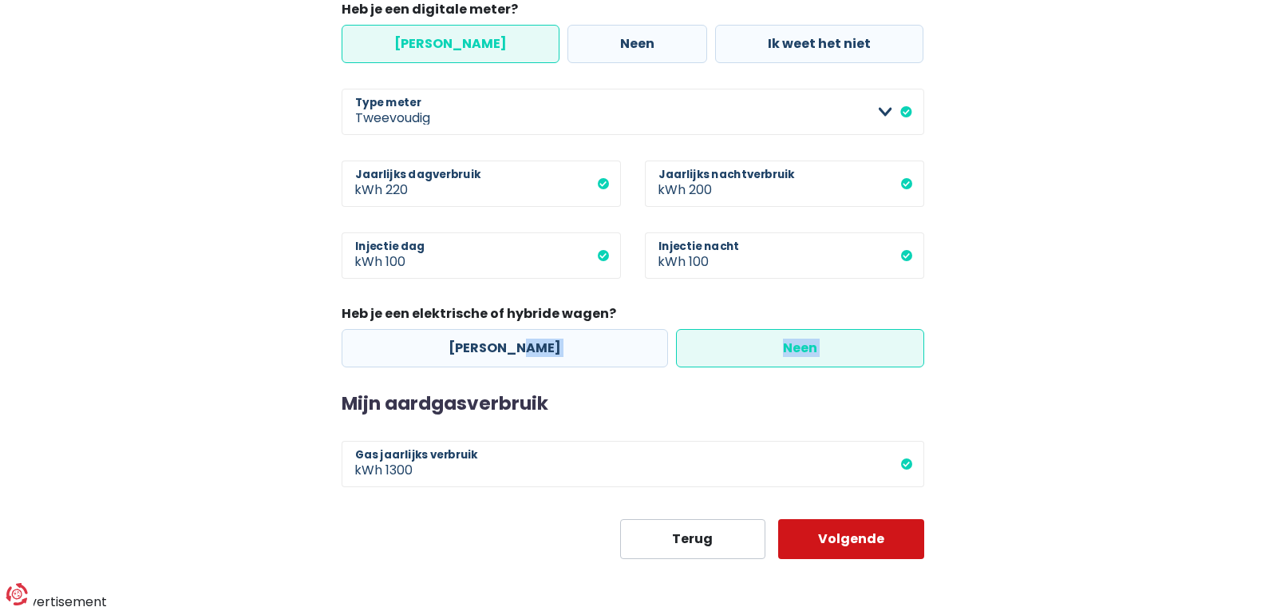
click at [841, 533] on button "Volgende" at bounding box center [851, 539] width 146 height 40
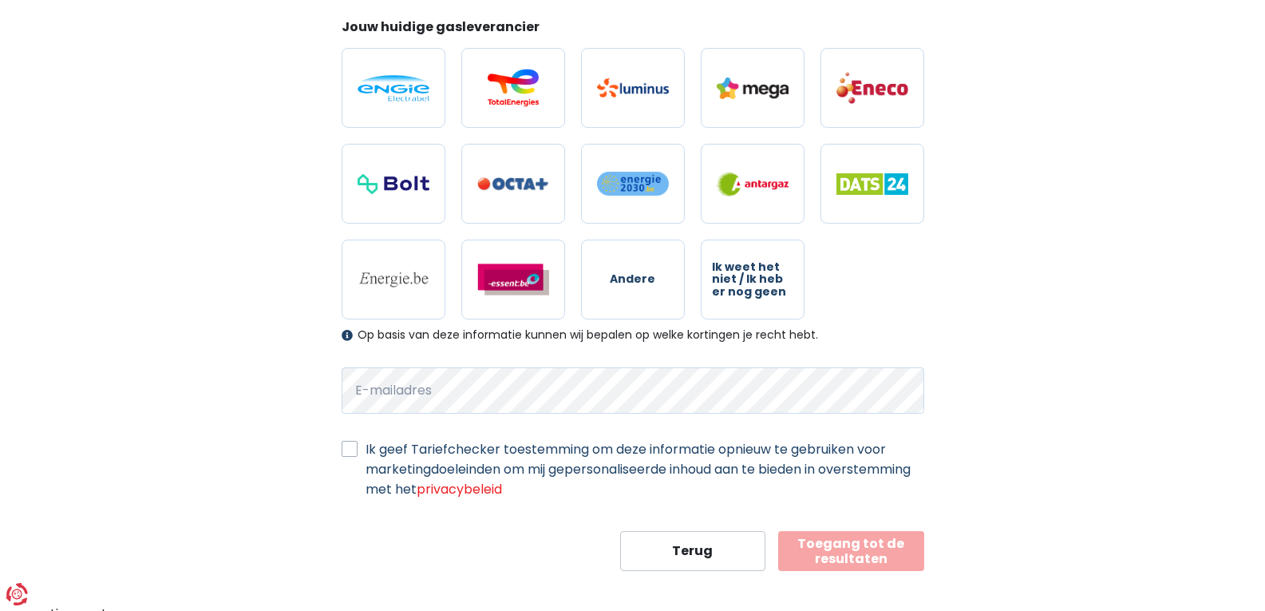
scroll to position [487, 0]
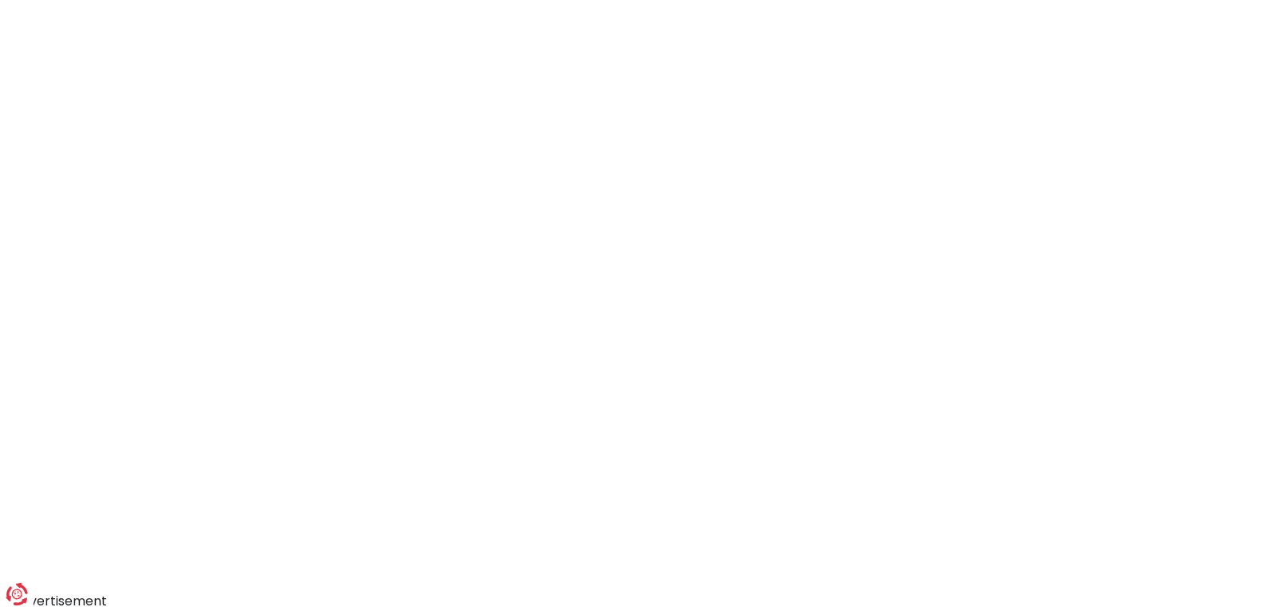
select select "day_night_bi_hourly"
